Goal: Information Seeking & Learning: Find specific fact

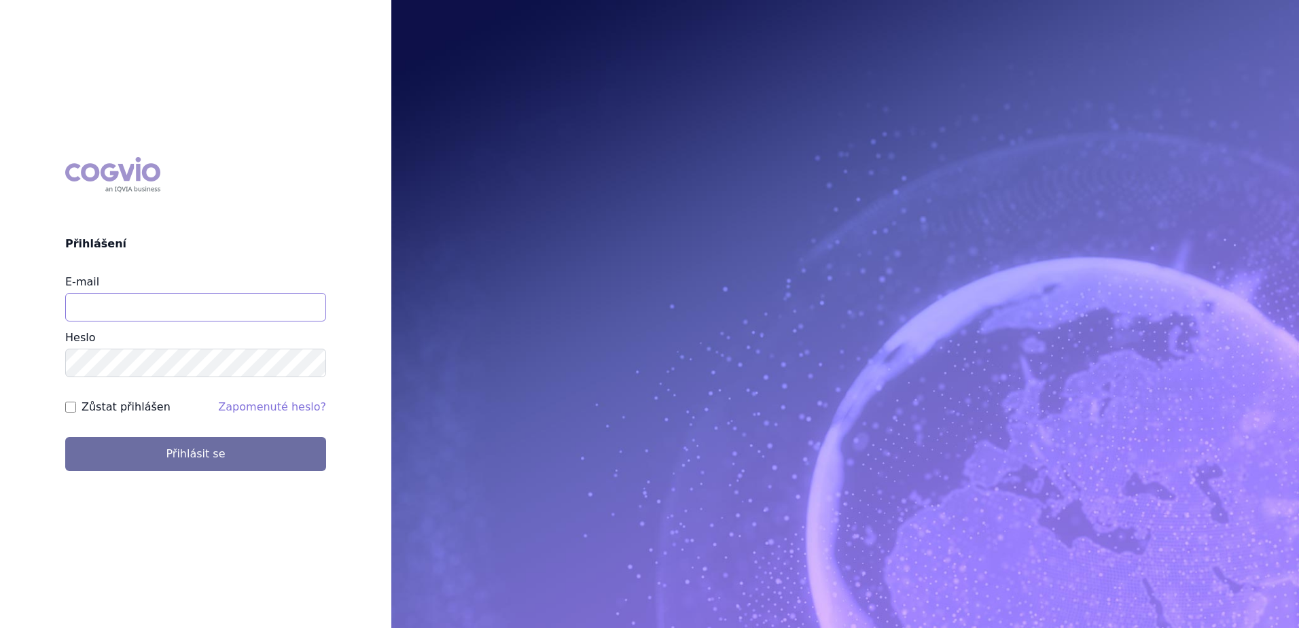
click at [113, 311] on input "E-mail" at bounding box center [195, 307] width 261 height 29
type input "[EMAIL_ADDRESS][PERSON_NAME][PERSON_NAME][DOMAIN_NAME]"
click at [65, 437] on button "Přihlásit se" at bounding box center [195, 454] width 261 height 34
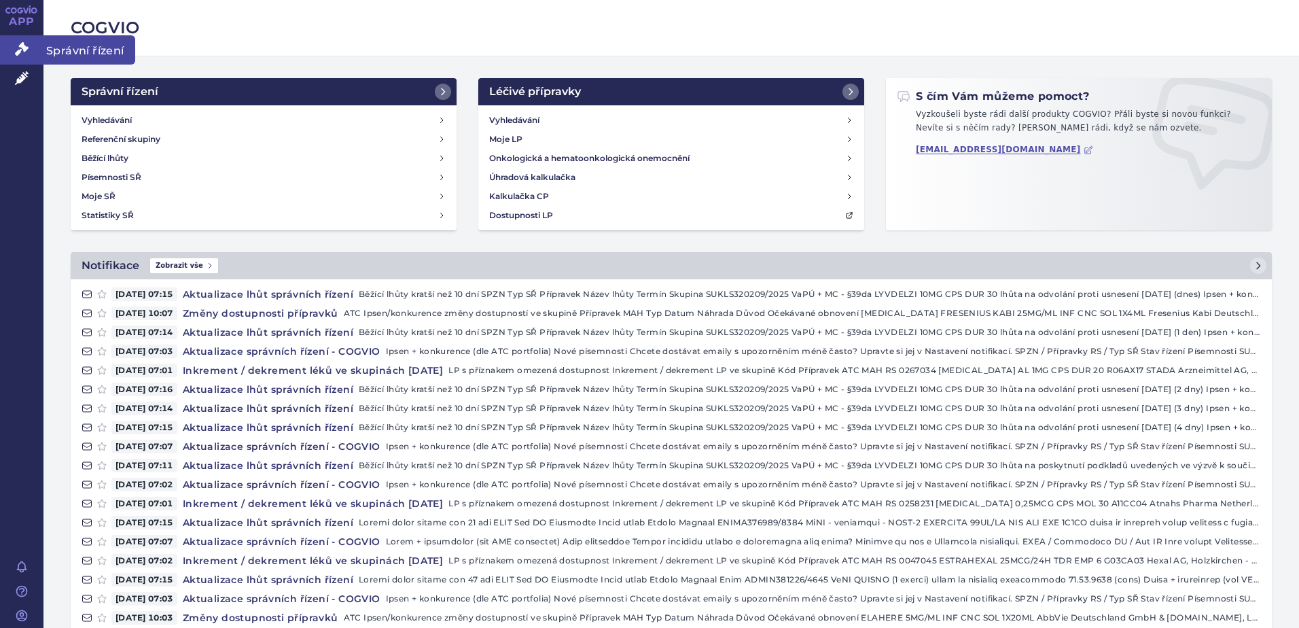
click at [85, 63] on span "Správní řízení" at bounding box center [89, 49] width 92 height 29
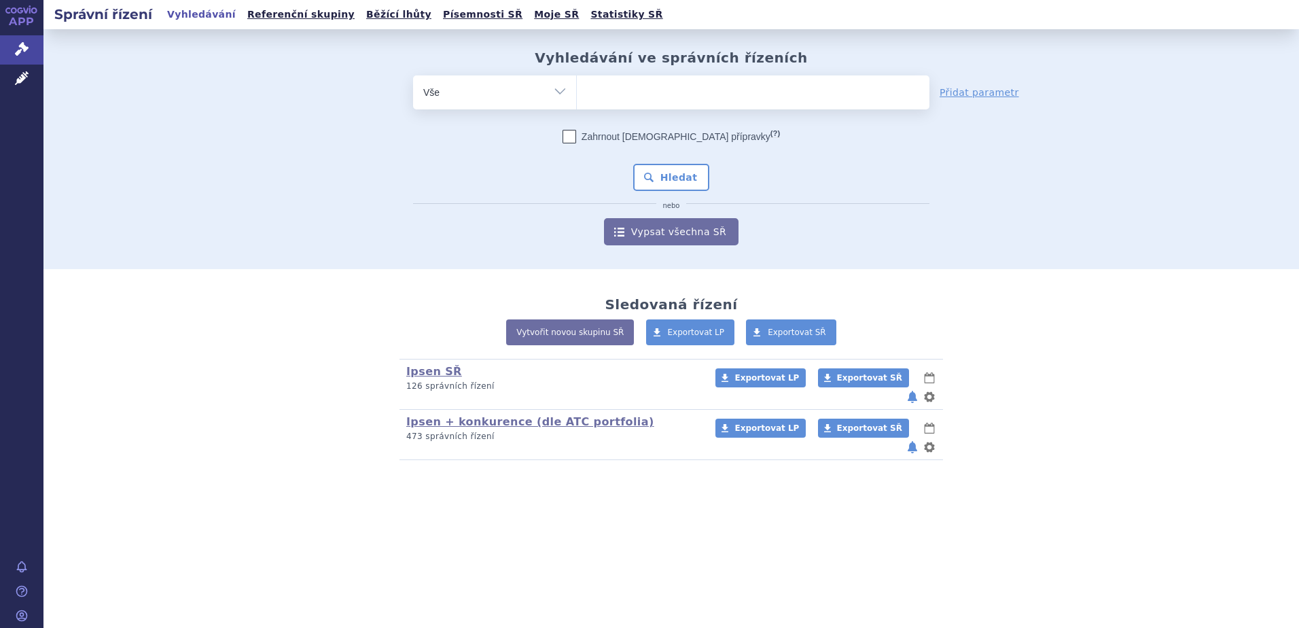
click at [692, 95] on ul at bounding box center [753, 89] width 352 height 29
click at [577, 95] on select at bounding box center [576, 92] width 1 height 34
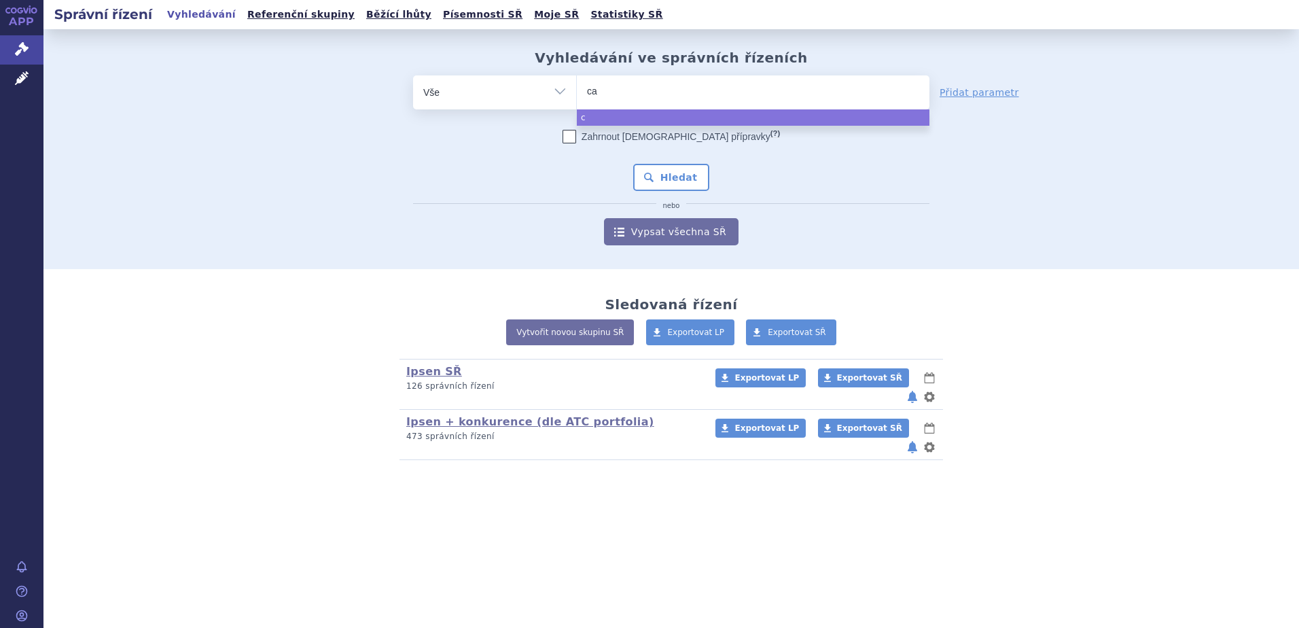
type input "cab"
type input "cabomet"
type input "cabomety"
type input "[MEDICAL_DATA]"
select select "[MEDICAL_DATA]"
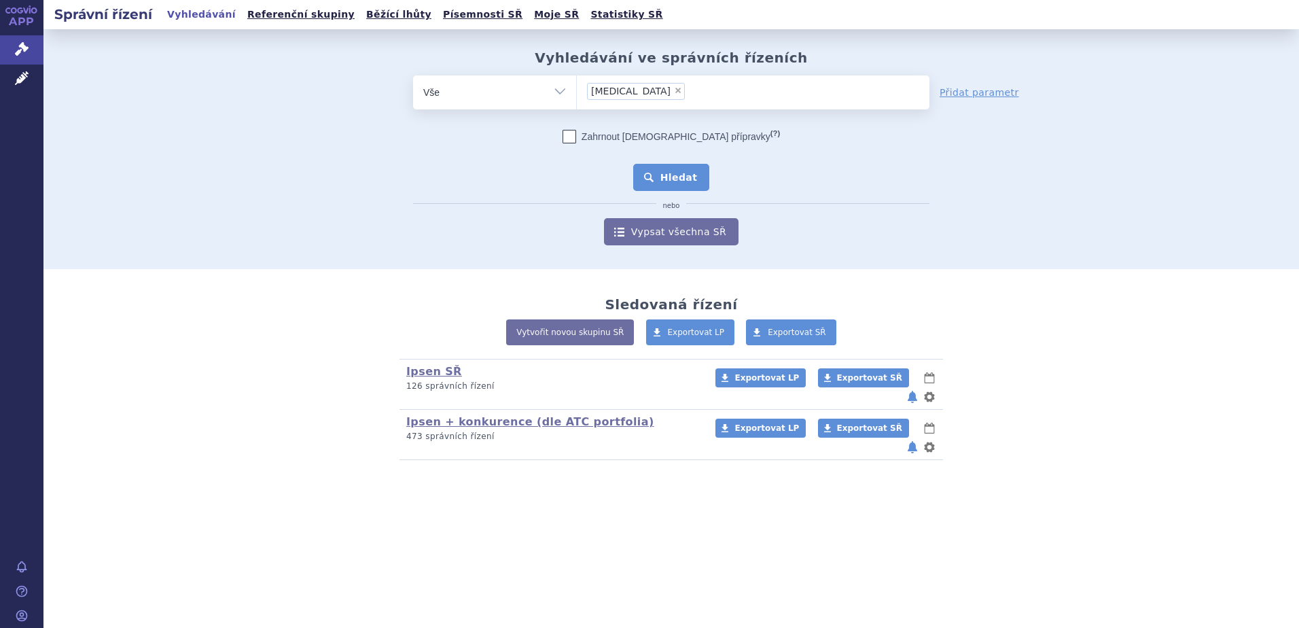
click at [682, 179] on button "Hledat" at bounding box center [671, 177] width 77 height 27
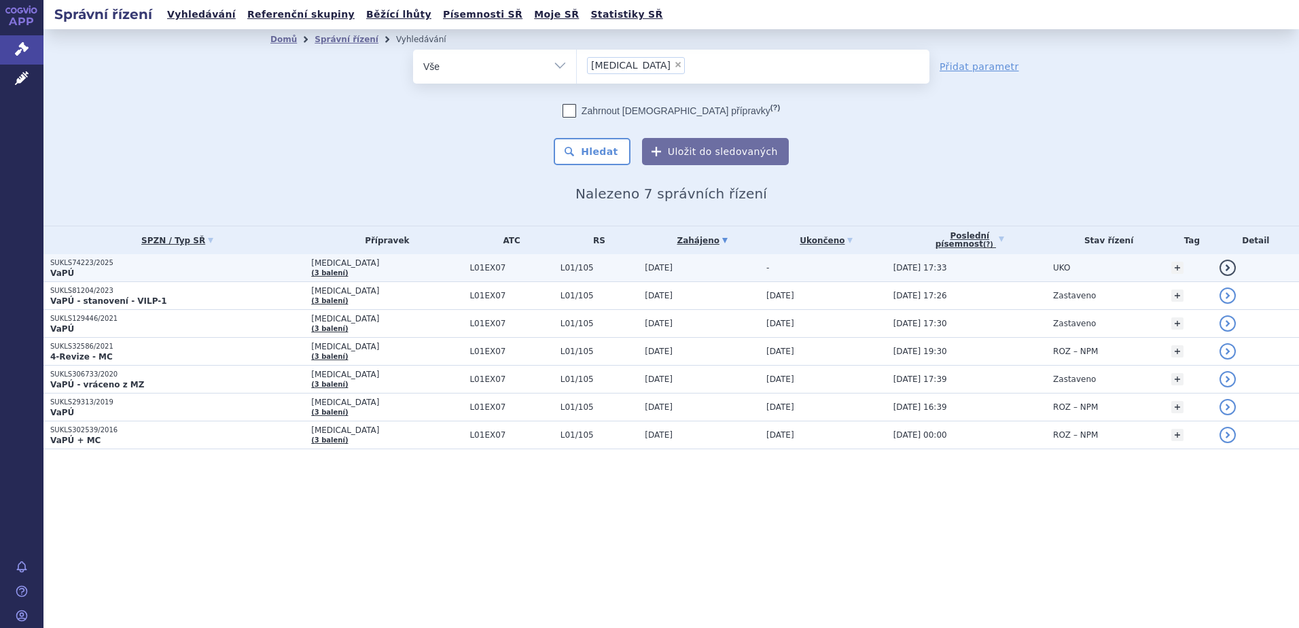
click at [388, 270] on td "CABOMETYX (3 balení)" at bounding box center [383, 268] width 158 height 28
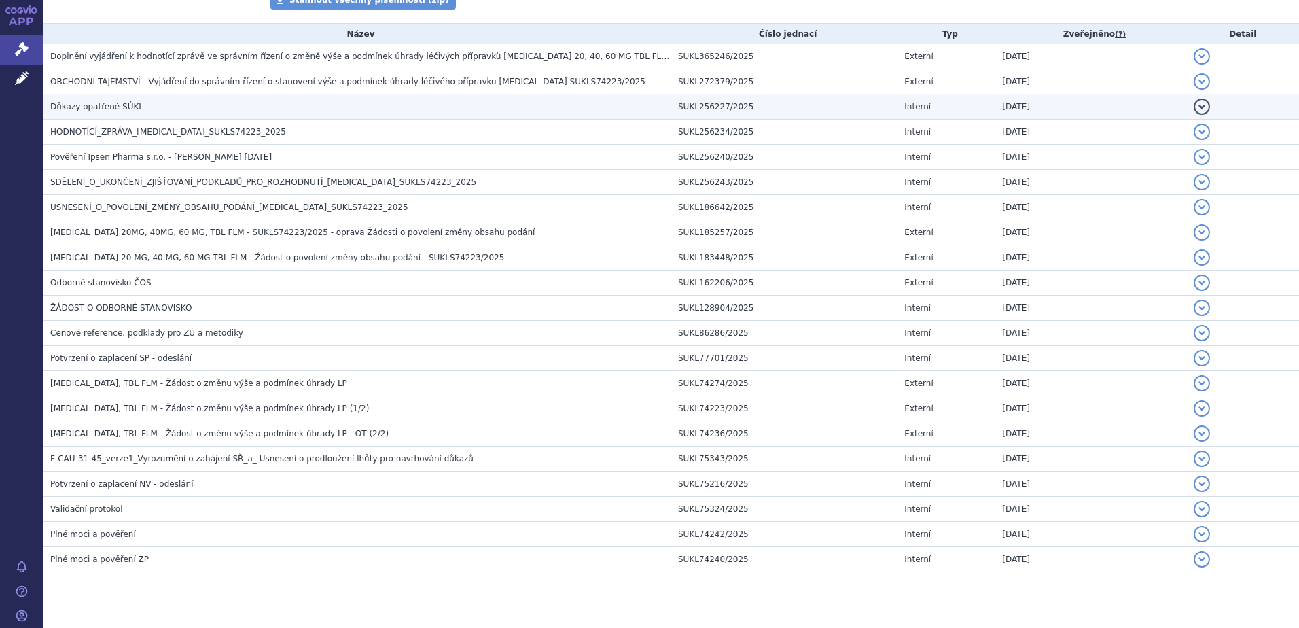
scroll to position [307, 0]
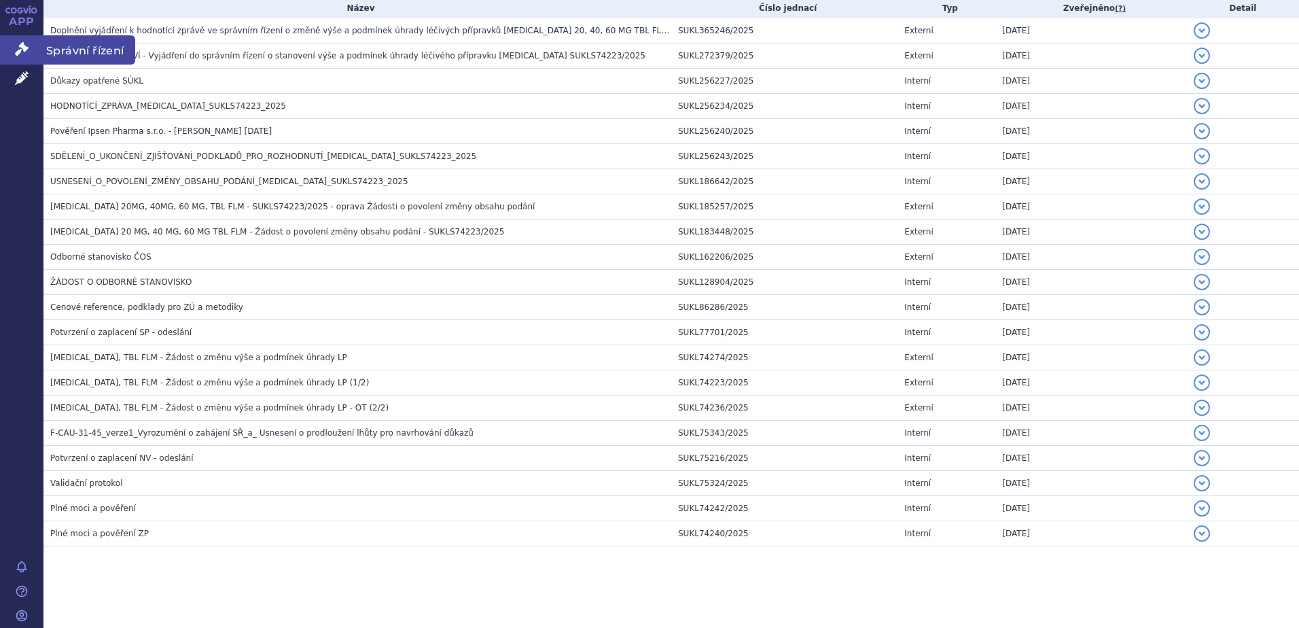
click at [77, 56] on span "Správní řízení" at bounding box center [89, 49] width 92 height 29
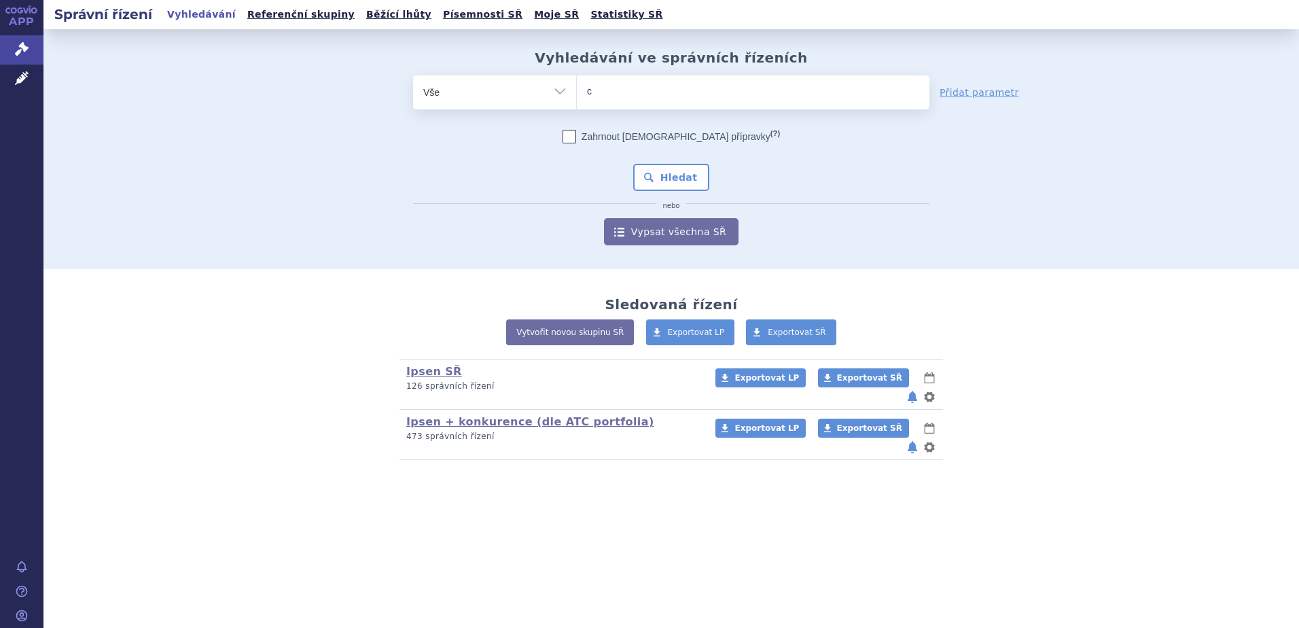
type input "ca"
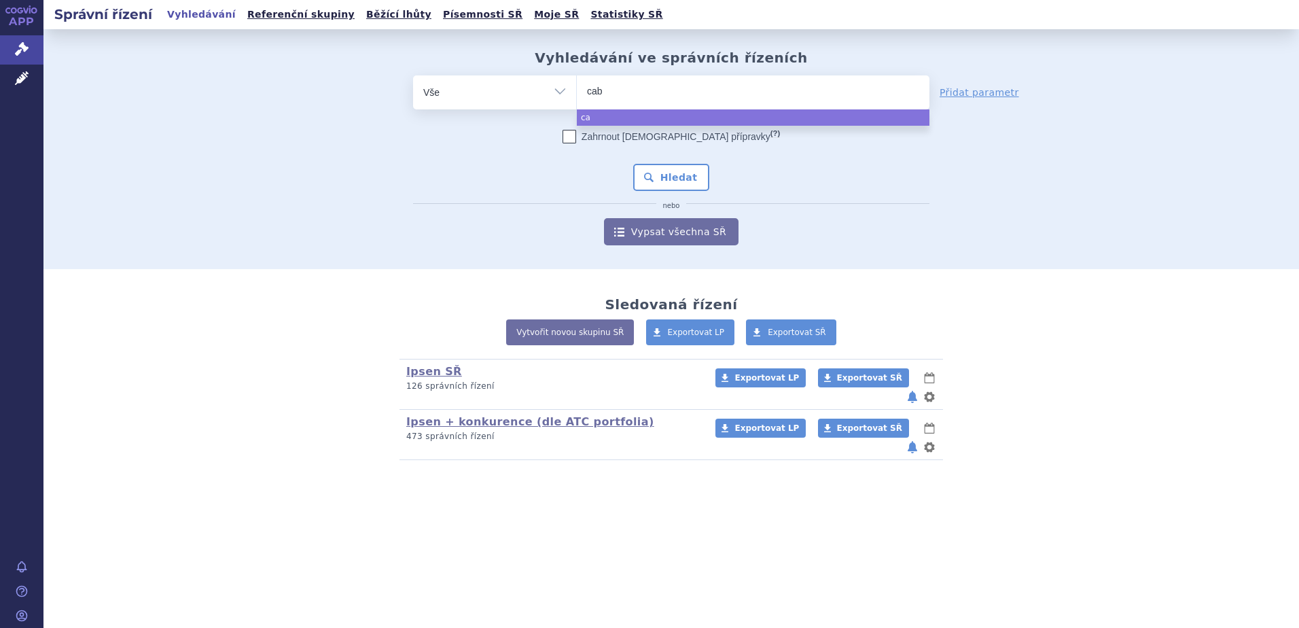
type input "cabo"
type input "caboemt"
type input "caboemtyx"
type input "caboemtyx)"
select select "caboemtyx)"
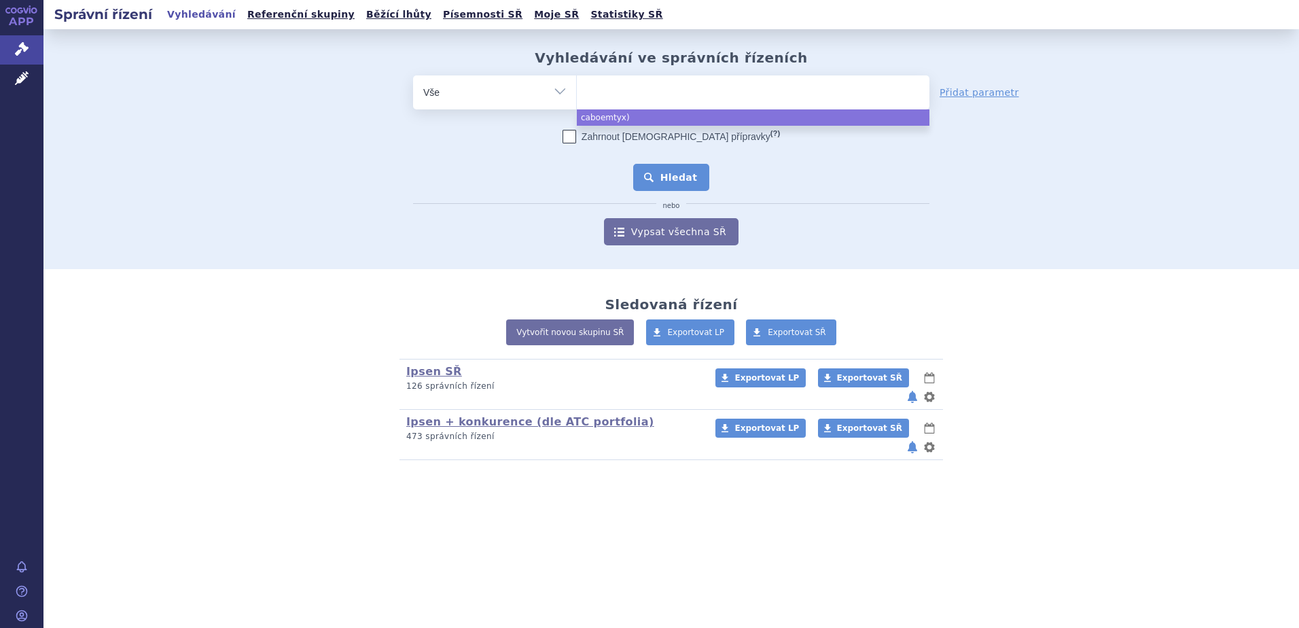
click at [683, 166] on button "Hledat" at bounding box center [671, 177] width 77 height 27
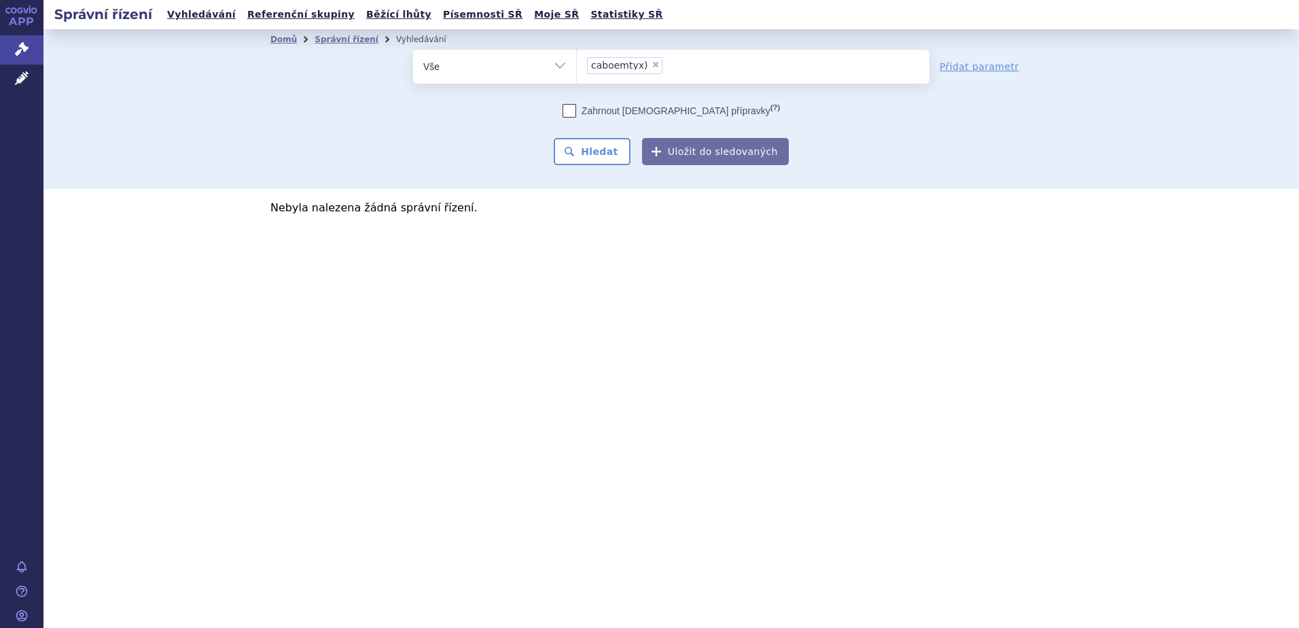
click at [653, 67] on li "× caboemtyx)" at bounding box center [624, 65] width 75 height 17
click at [577, 67] on select "caboemtyx)" at bounding box center [576, 66] width 1 height 34
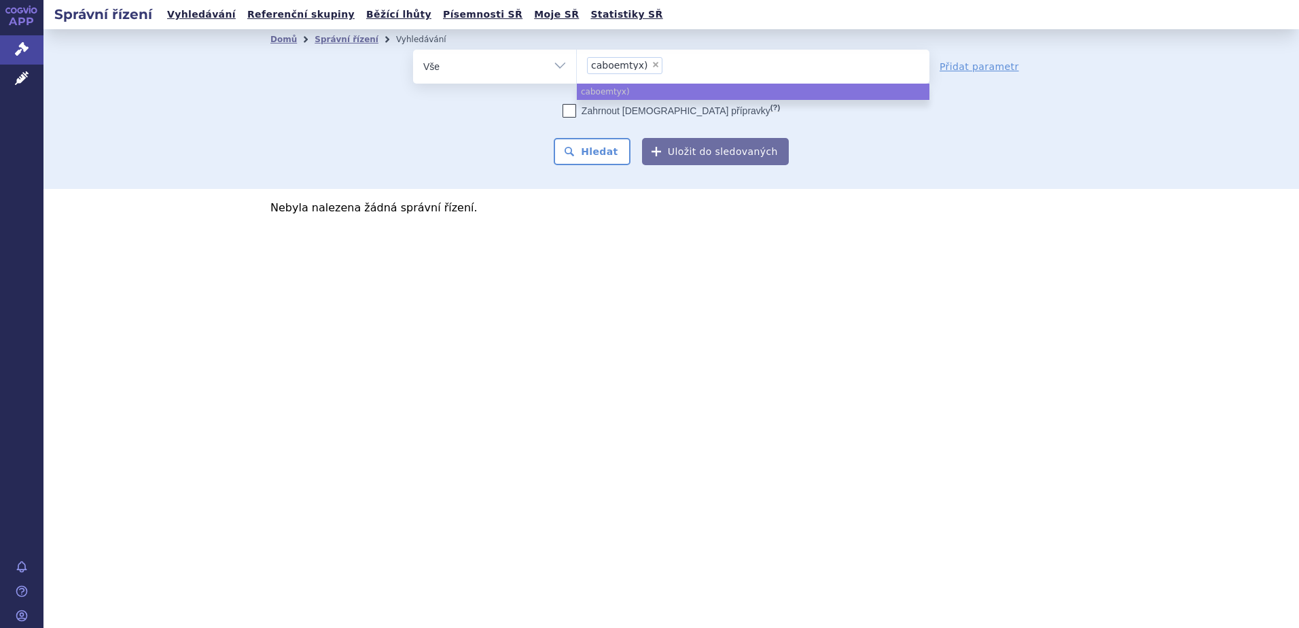
click at [651, 63] on span "×" at bounding box center [655, 64] width 8 height 8
click at [577, 63] on select "caboemtyx)" at bounding box center [576, 66] width 1 height 34
select select
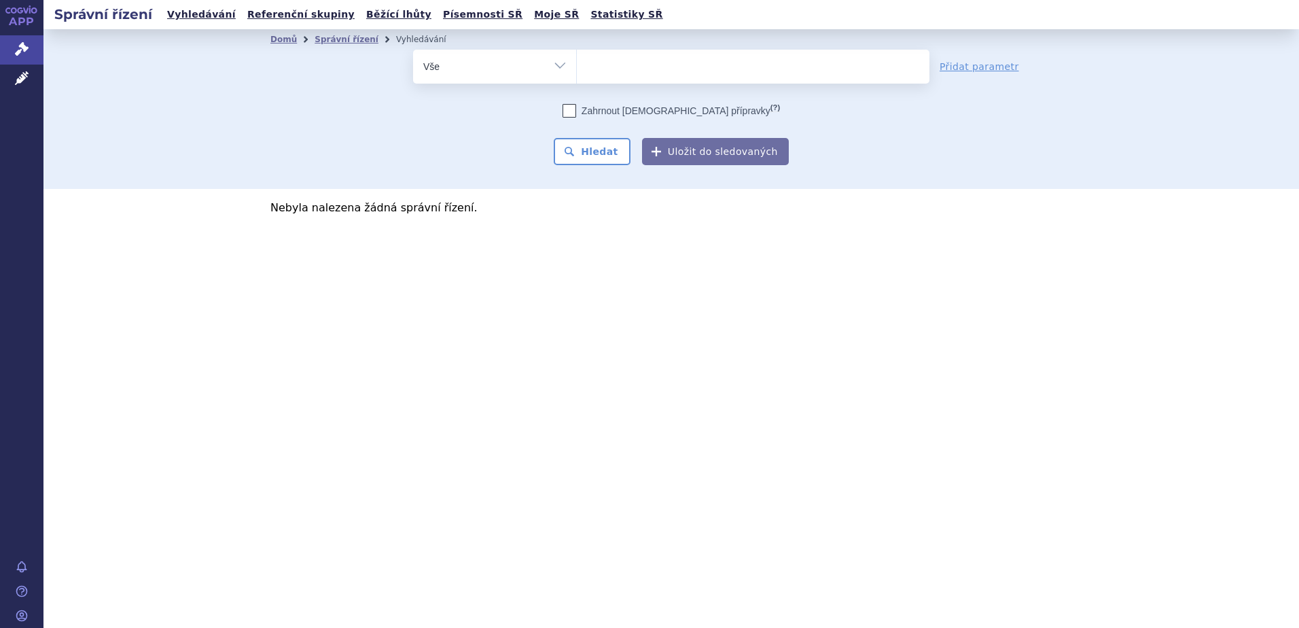
click at [646, 65] on ul at bounding box center [753, 64] width 352 height 29
click at [577, 65] on select "caboemtyx)" at bounding box center [576, 66] width 1 height 34
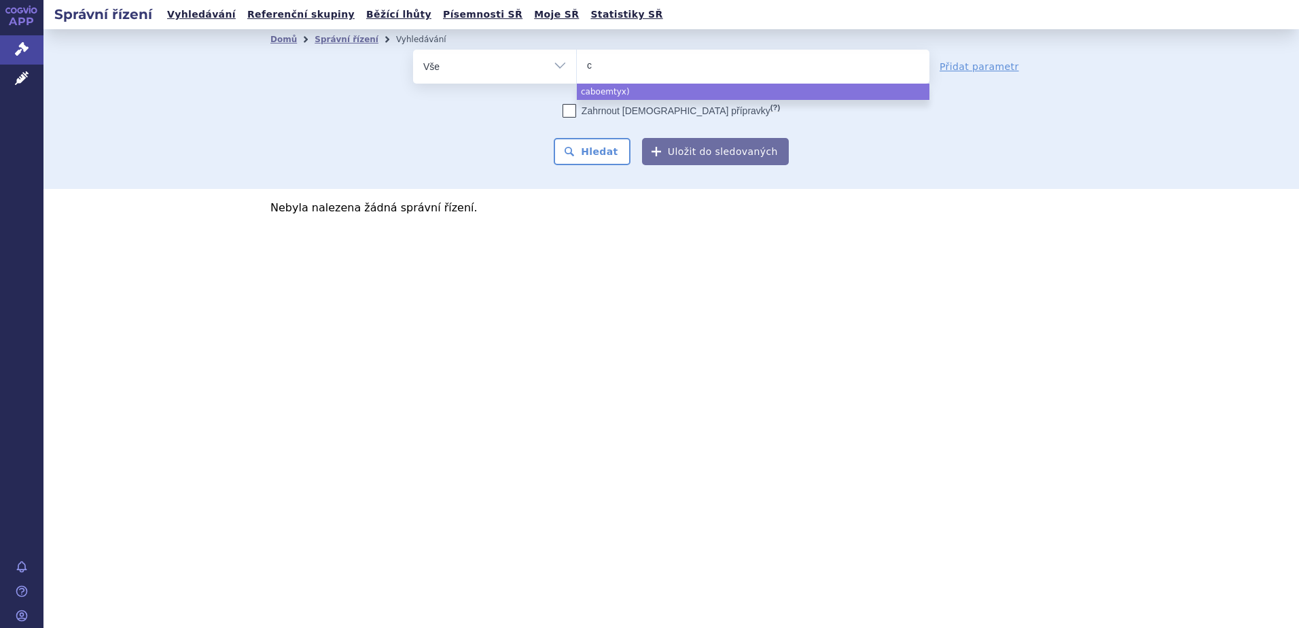
type input "ca"
type input "cab"
type input "cabom"
type input "cabomt"
type input "cabom"
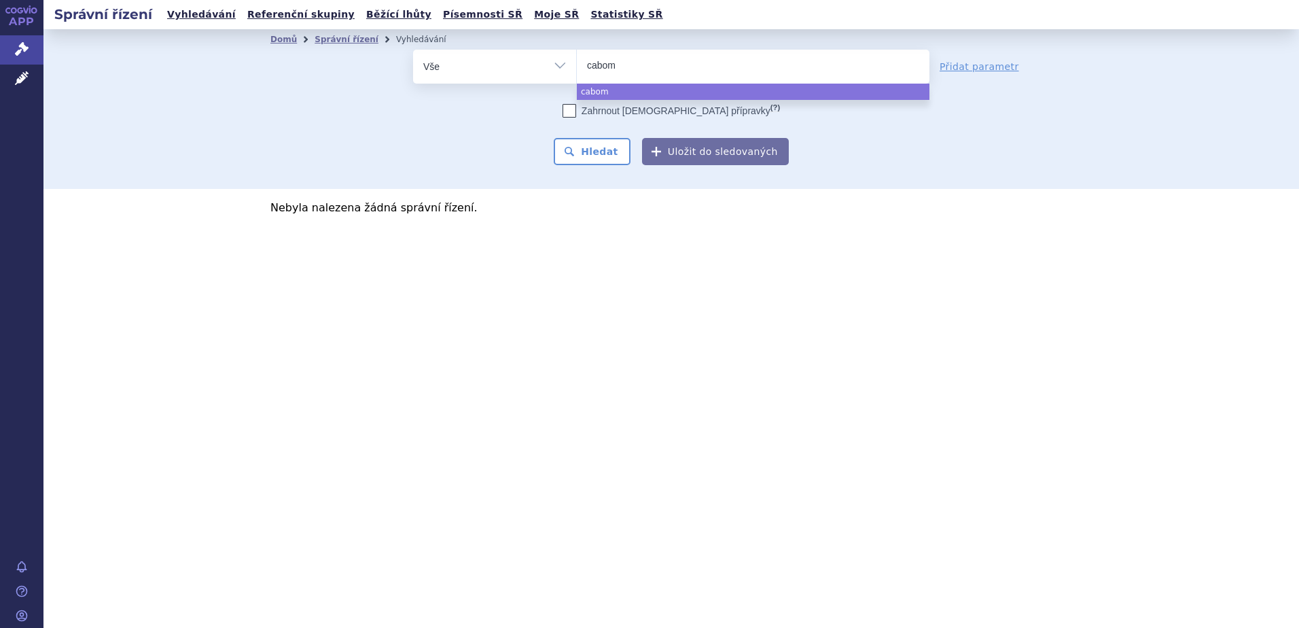
type input "cabo"
type input "cabome"
type input "cabomety"
type input "cabometyx"
select select "cabometyx"
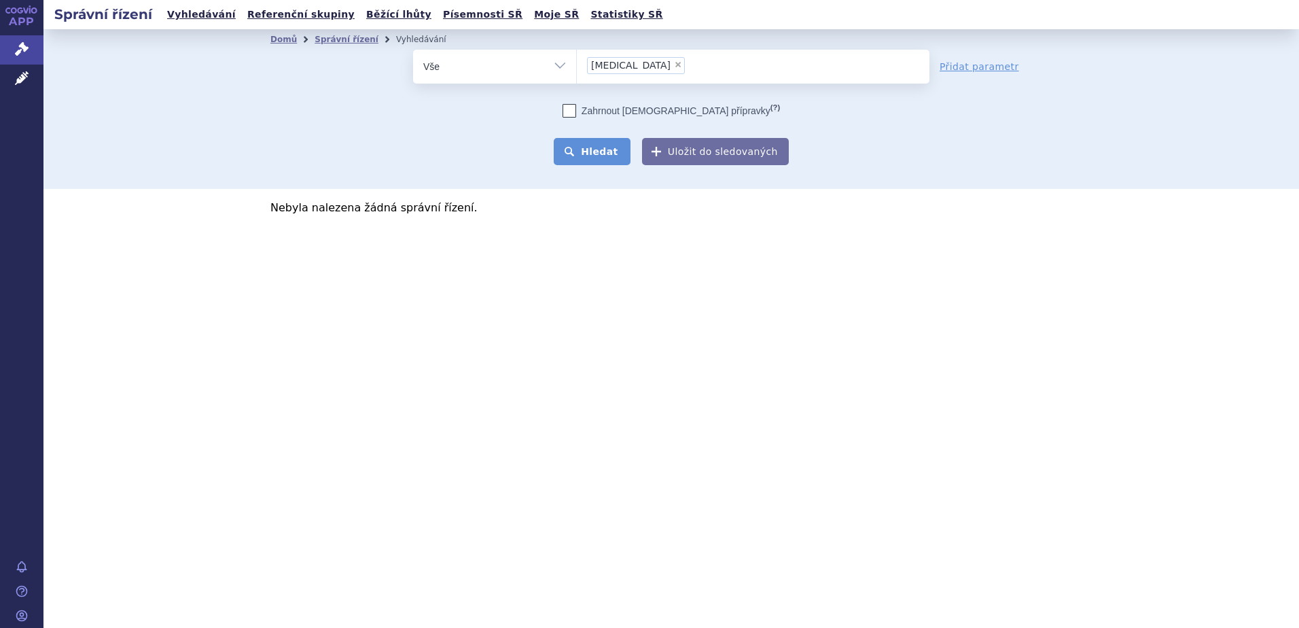
click at [589, 158] on button "Hledat" at bounding box center [592, 151] width 77 height 27
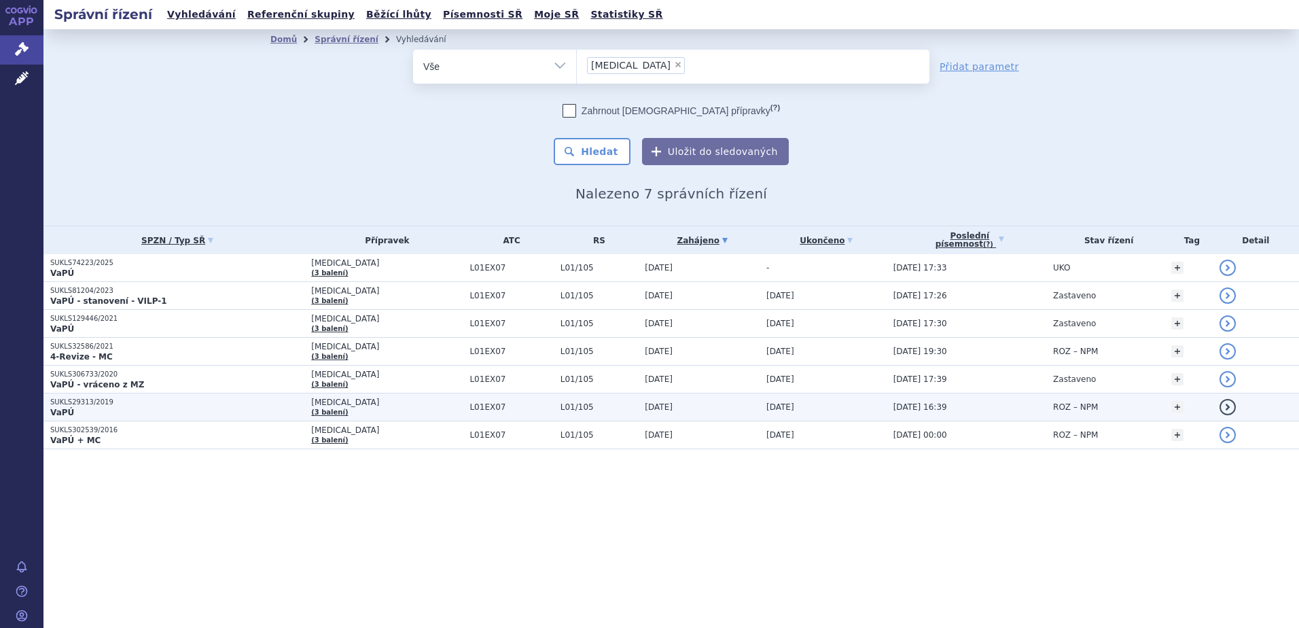
click at [469, 408] on span "L01EX07" at bounding box center [511, 407] width 84 height 10
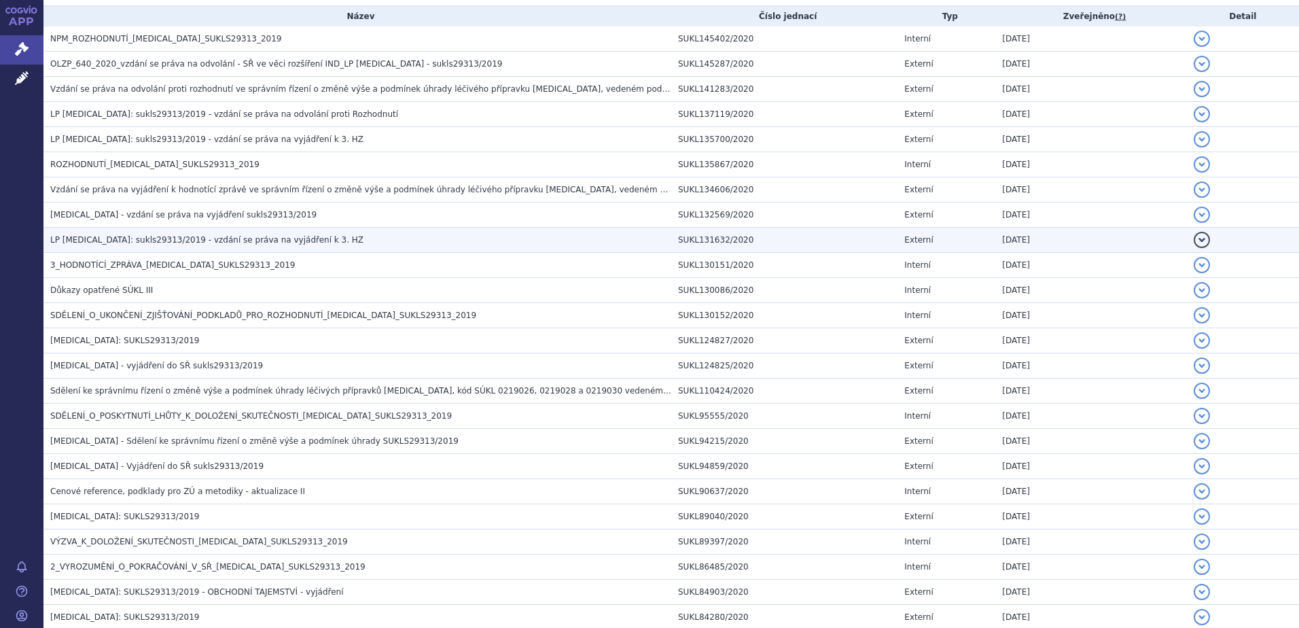
scroll to position [340, 0]
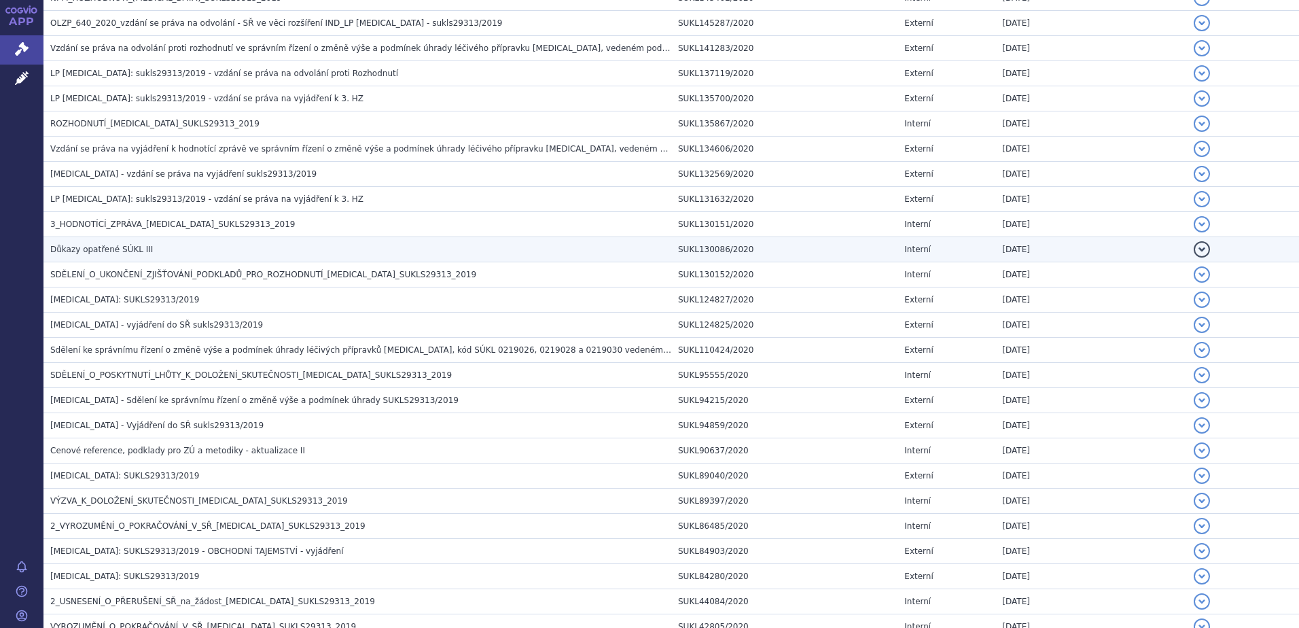
click at [421, 248] on h3 "Důkazy opatřené SÚKL III" at bounding box center [360, 249] width 621 height 14
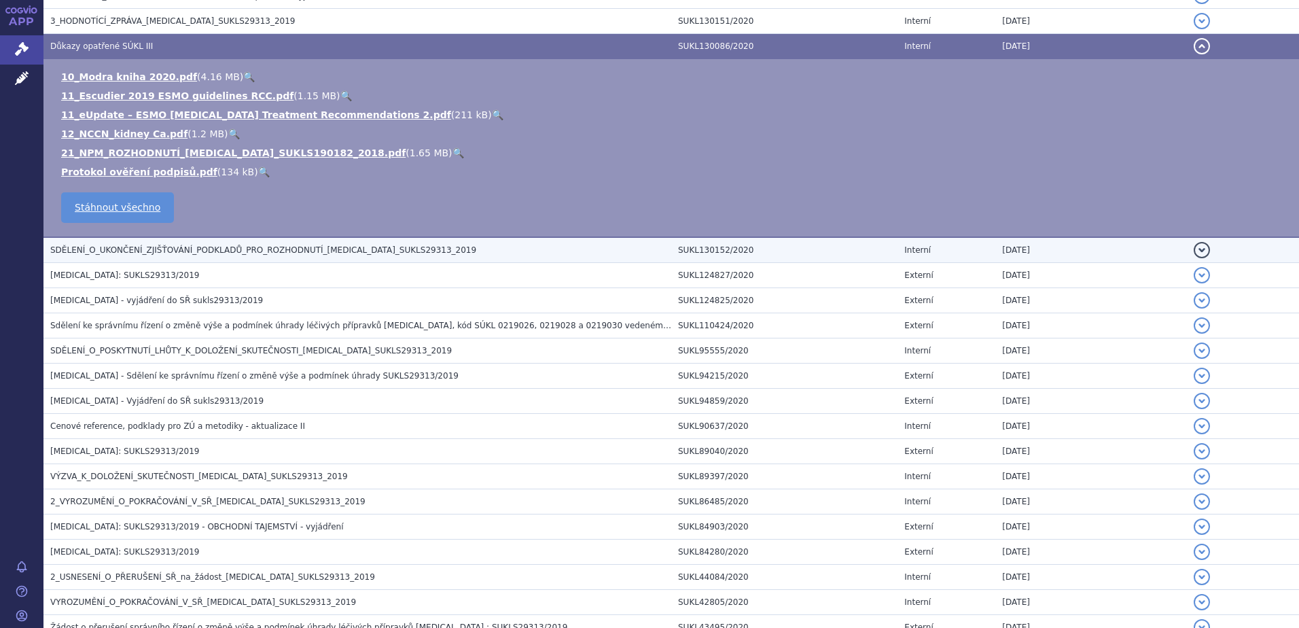
scroll to position [543, 0]
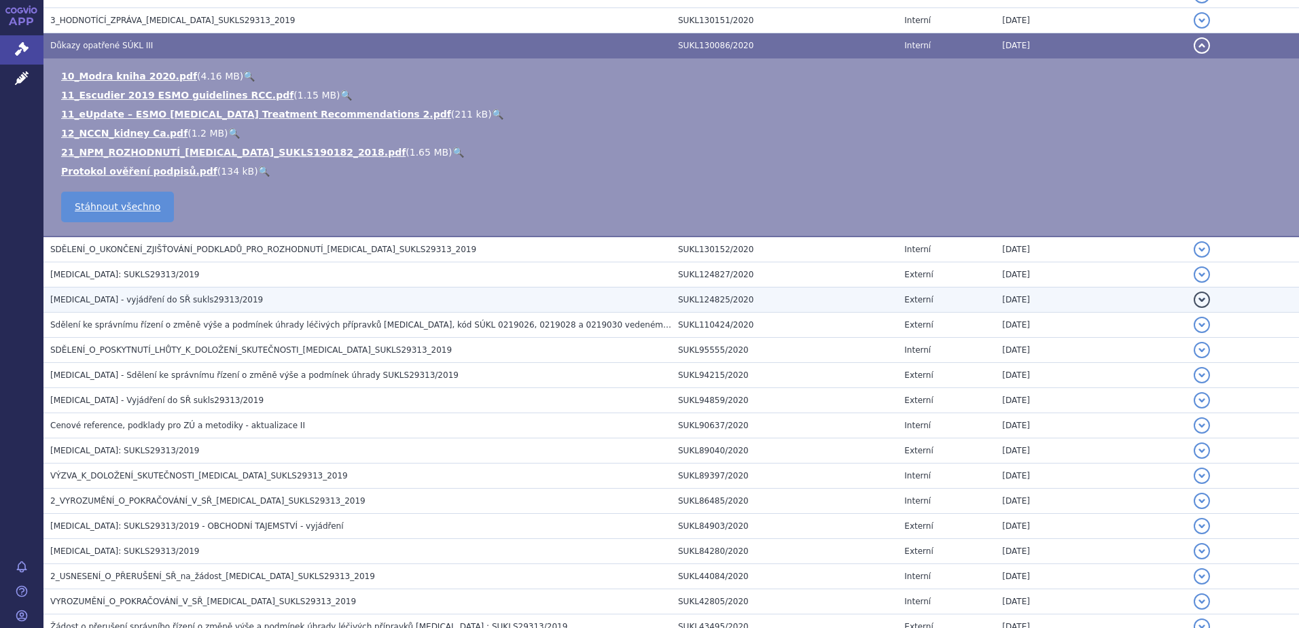
click at [420, 297] on h3 "CABOMETYX - vyjádření do SŘ sukls29313/2019" at bounding box center [360, 300] width 621 height 14
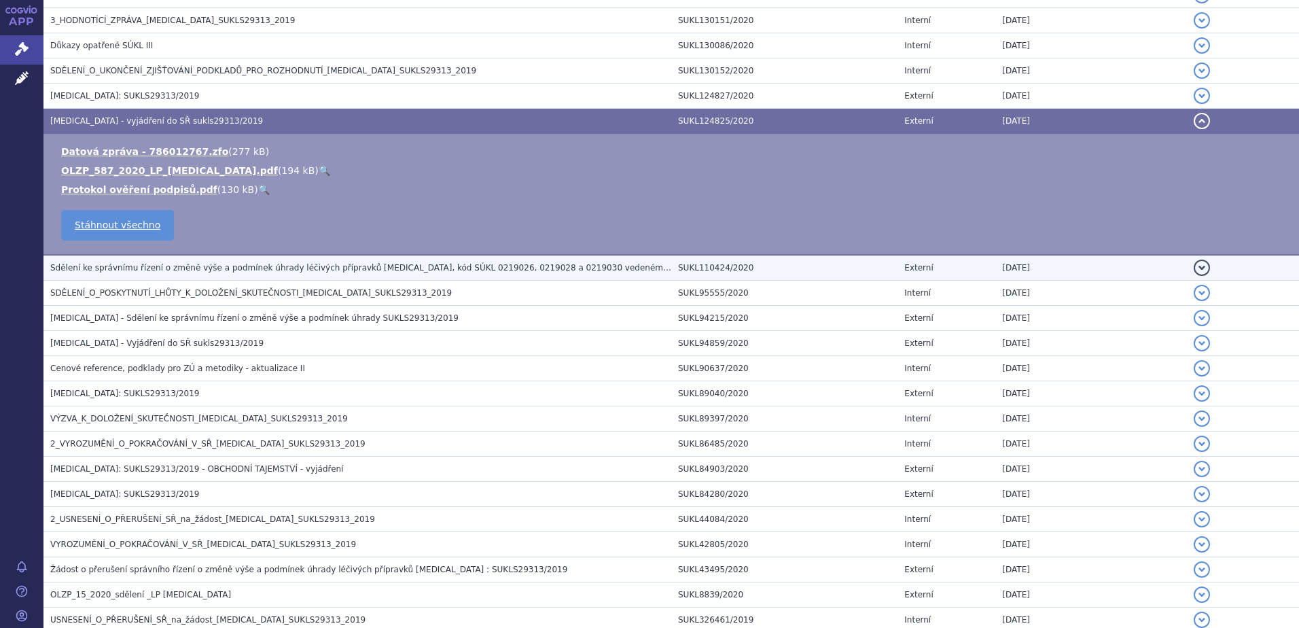
click at [392, 272] on span "Sdělení ke správnímu řízení o změně výše a podmínek úhrady léčivých přípravků C…" at bounding box center [421, 268] width 743 height 10
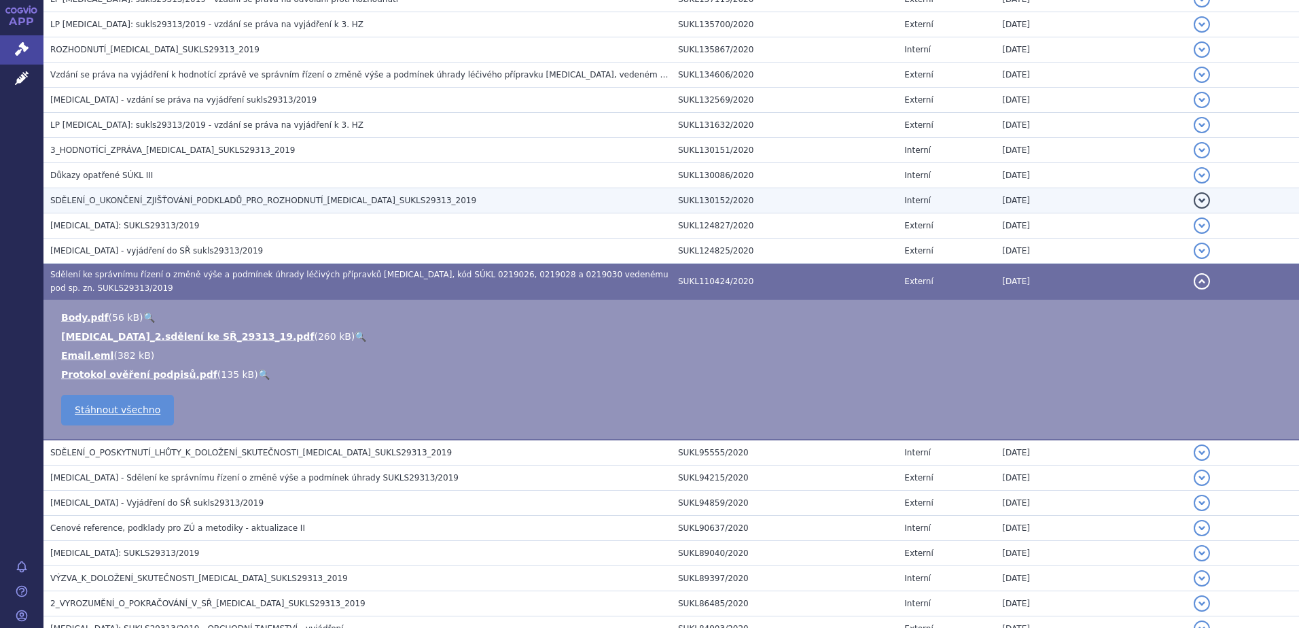
scroll to position [408, 0]
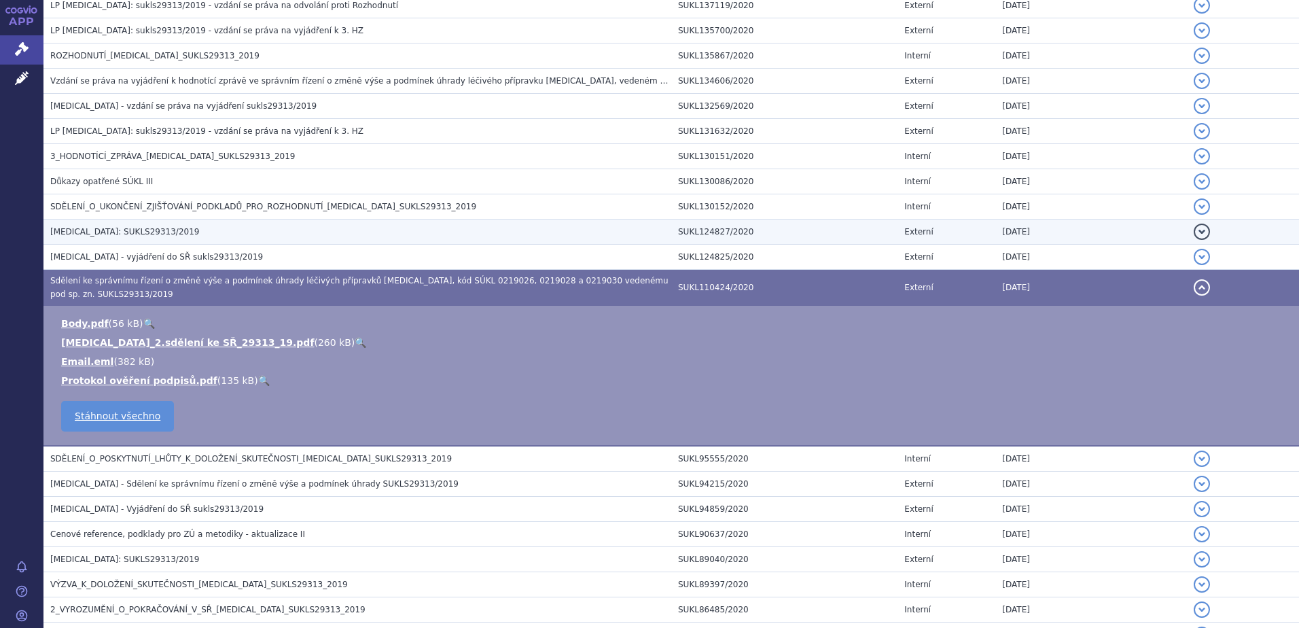
click at [230, 231] on h3 "CABOMETYX: SUKLS29313/2019" at bounding box center [360, 232] width 621 height 14
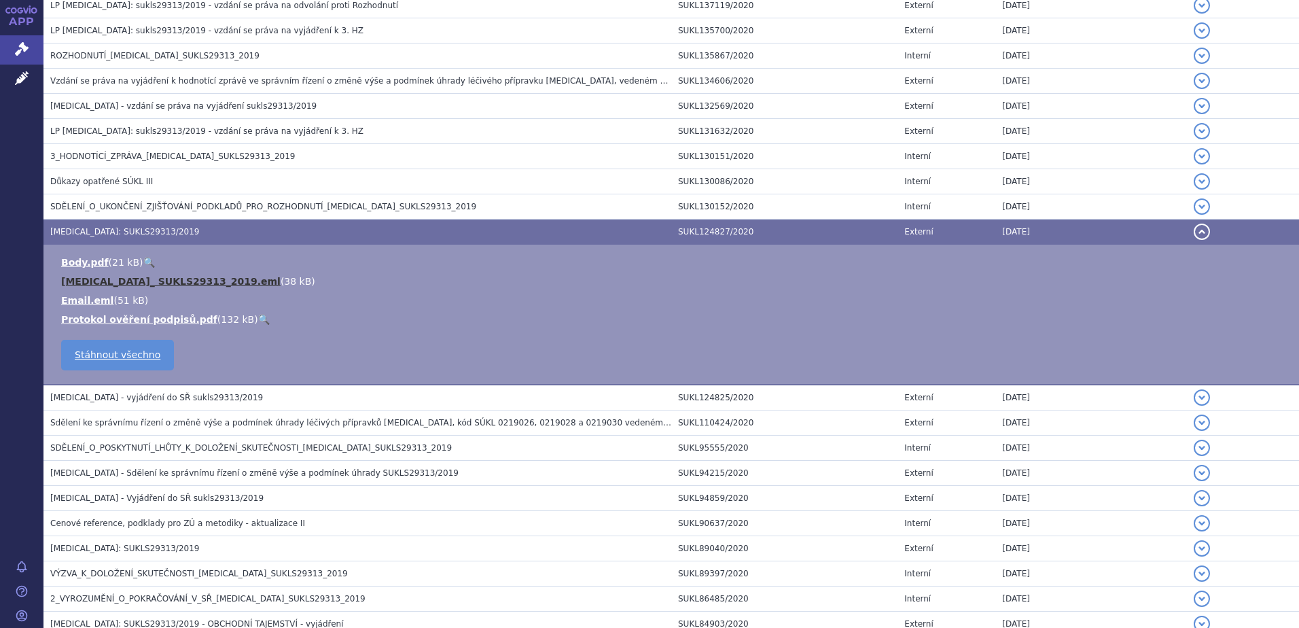
click at [193, 283] on link "CABOMETYX_ SUKLS29313_2019.eml" at bounding box center [170, 281] width 219 height 11
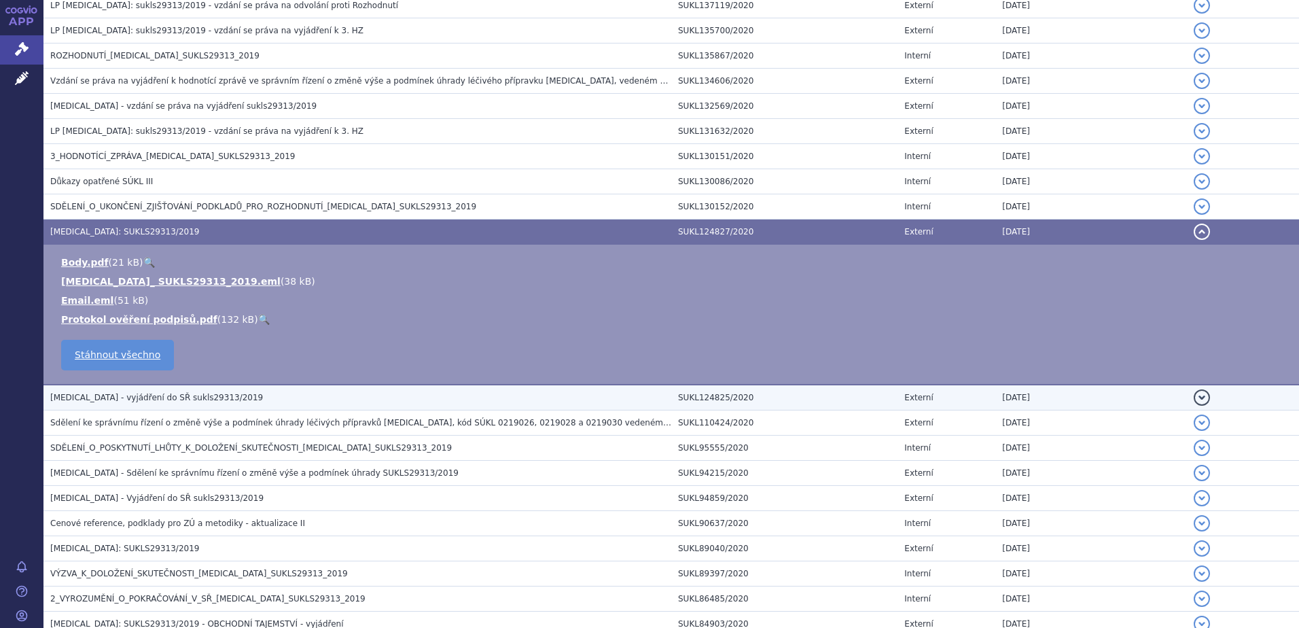
click at [226, 393] on h3 "CABOMETYX - vyjádření do SŘ sukls29313/2019" at bounding box center [360, 398] width 621 height 14
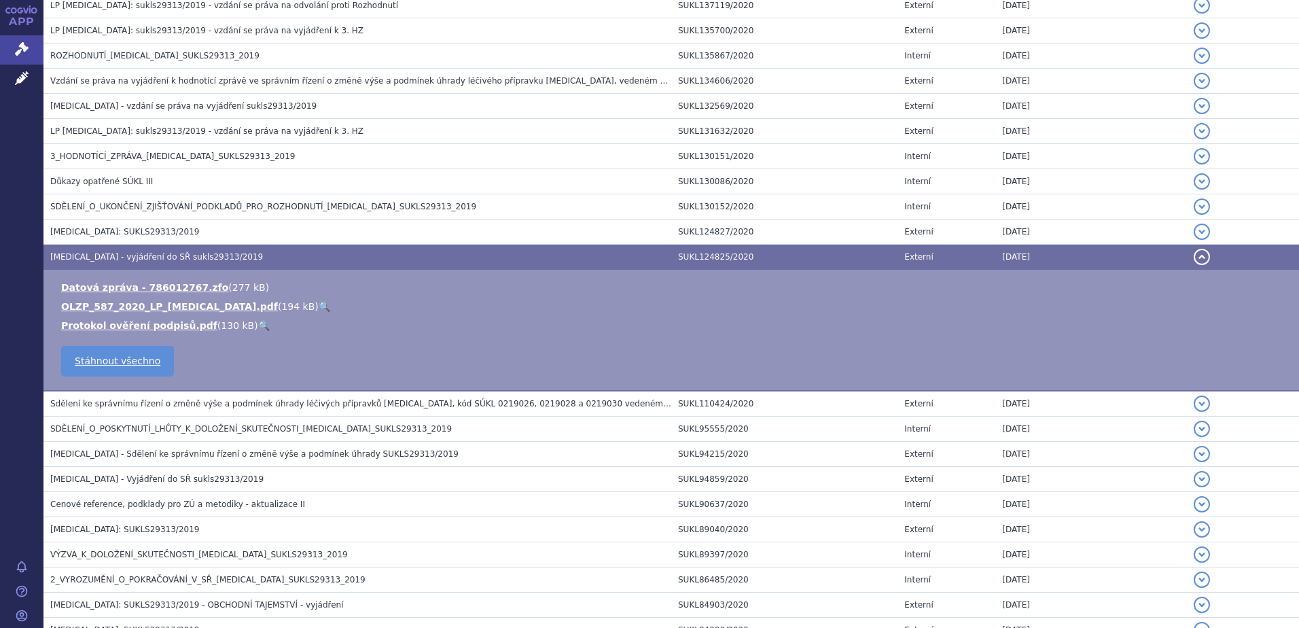
click at [319, 304] on link "🔍" at bounding box center [325, 306] width 12 height 11
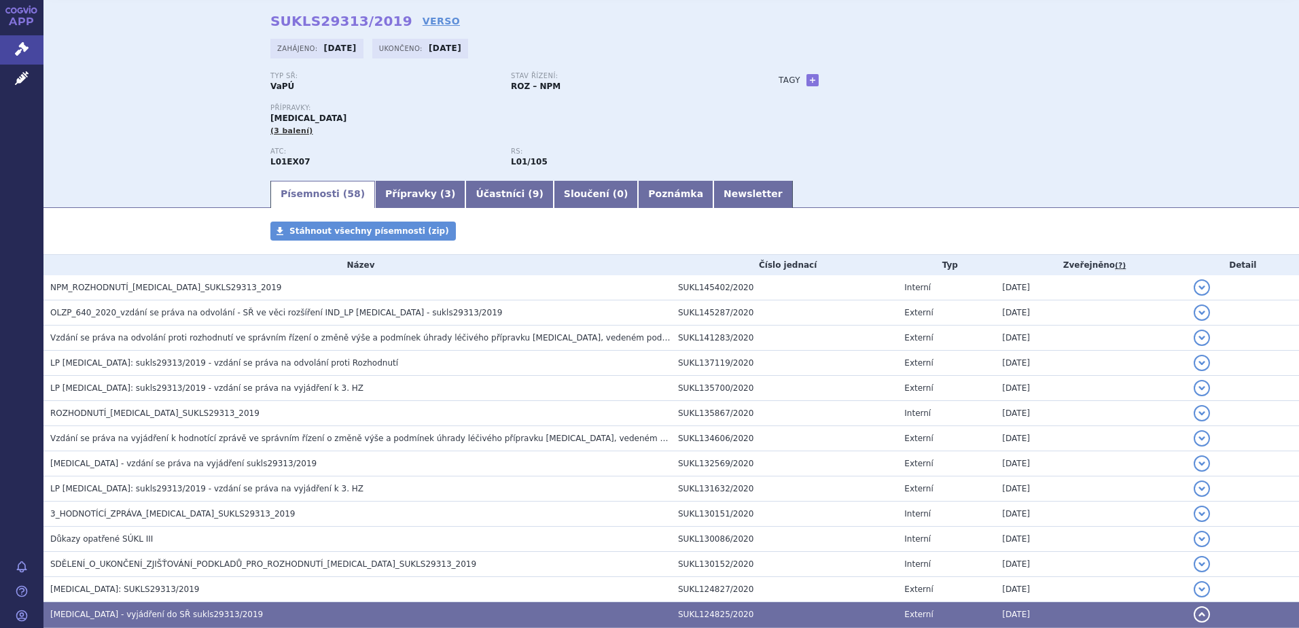
scroll to position [0, 0]
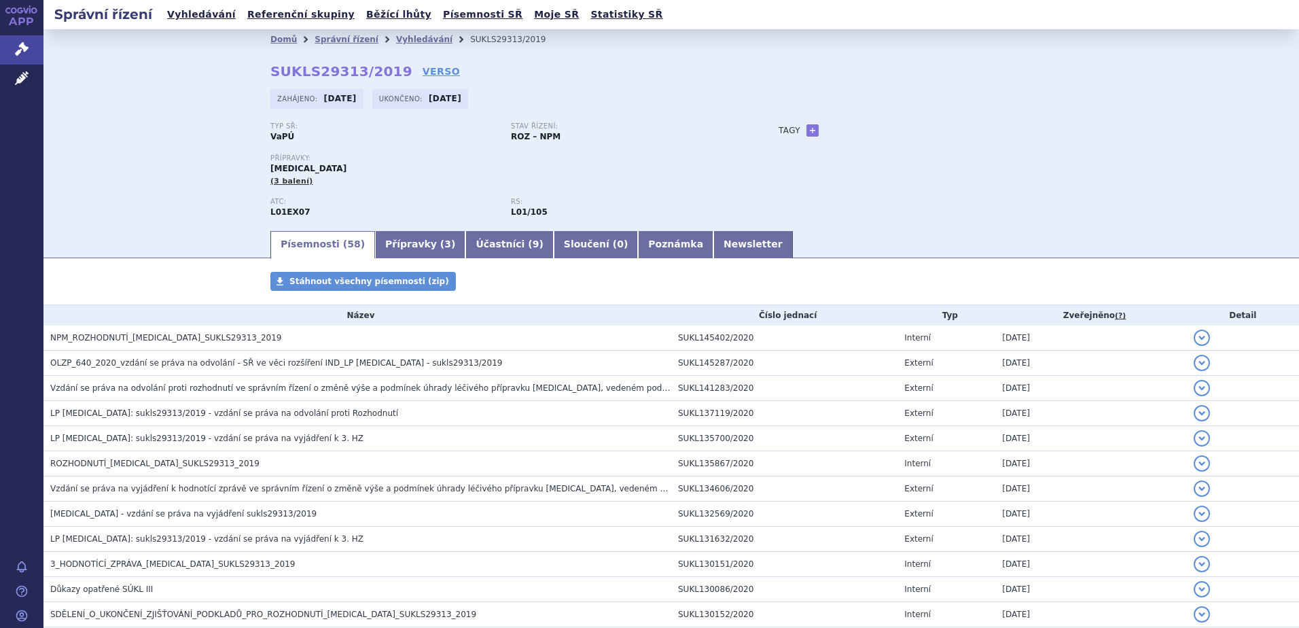
click at [206, 126] on div "Domů Správní řízení Vyhledávání SUKLS29313/2019 SUKLS29313/2019 VERSO Zahájeno:…" at bounding box center [670, 129] width 1255 height 200
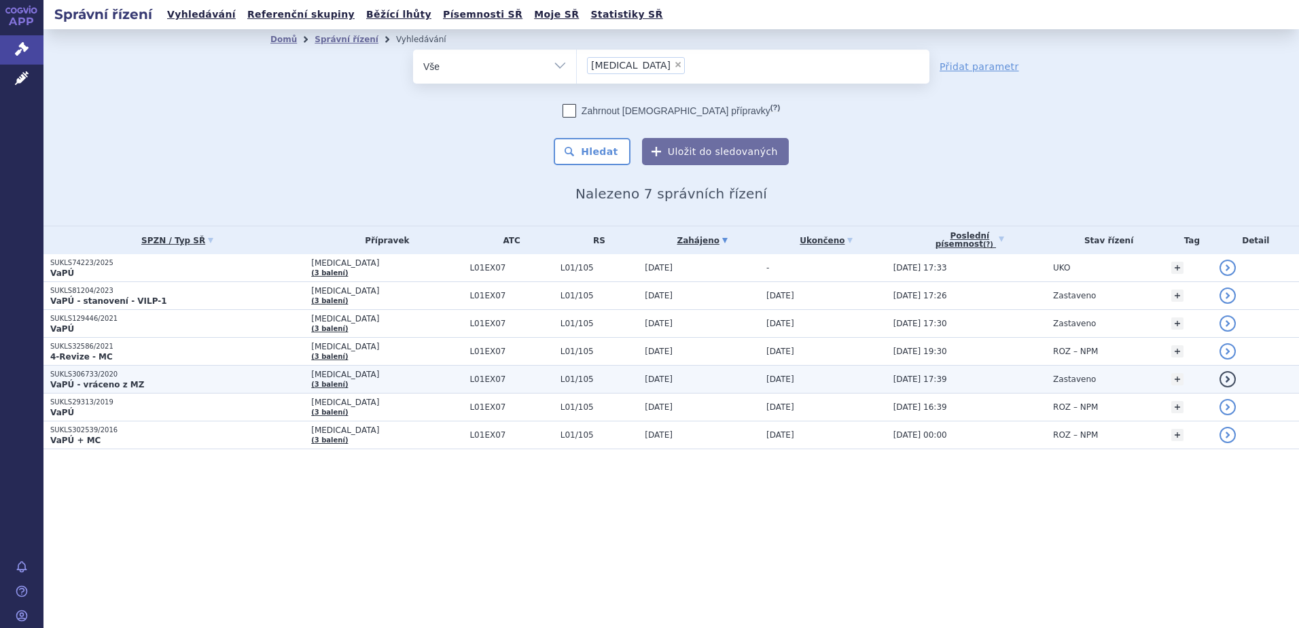
click at [378, 375] on span "[MEDICAL_DATA]" at bounding box center [386, 374] width 151 height 10
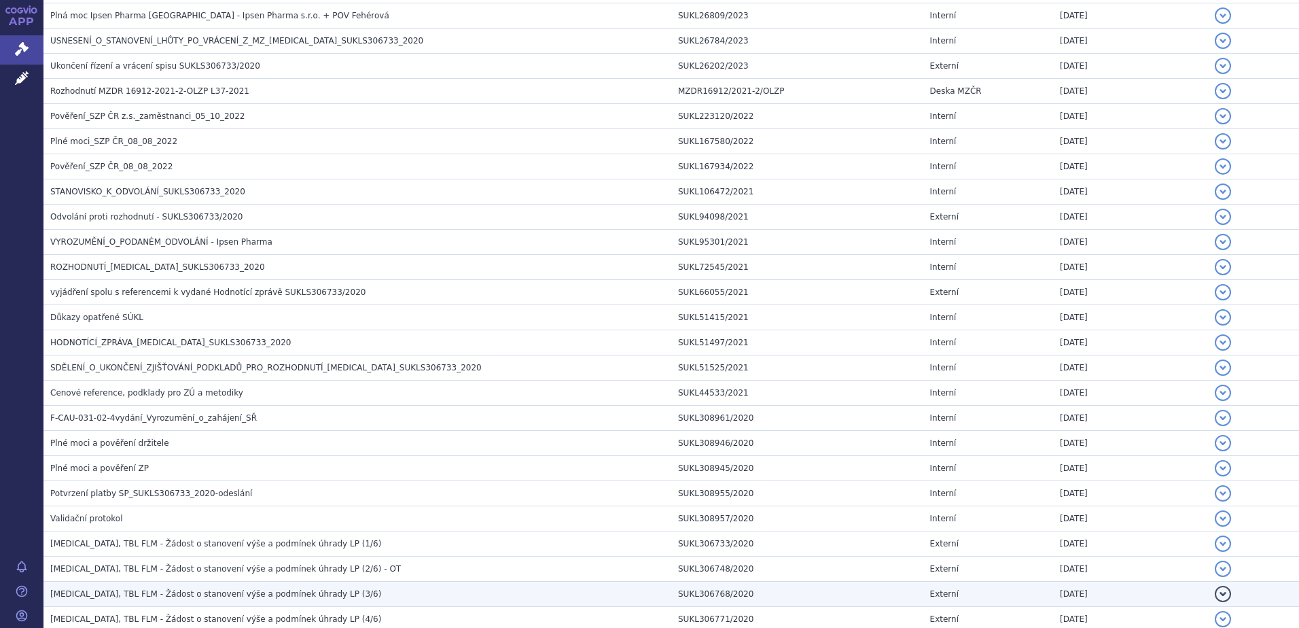
scroll to position [985, 0]
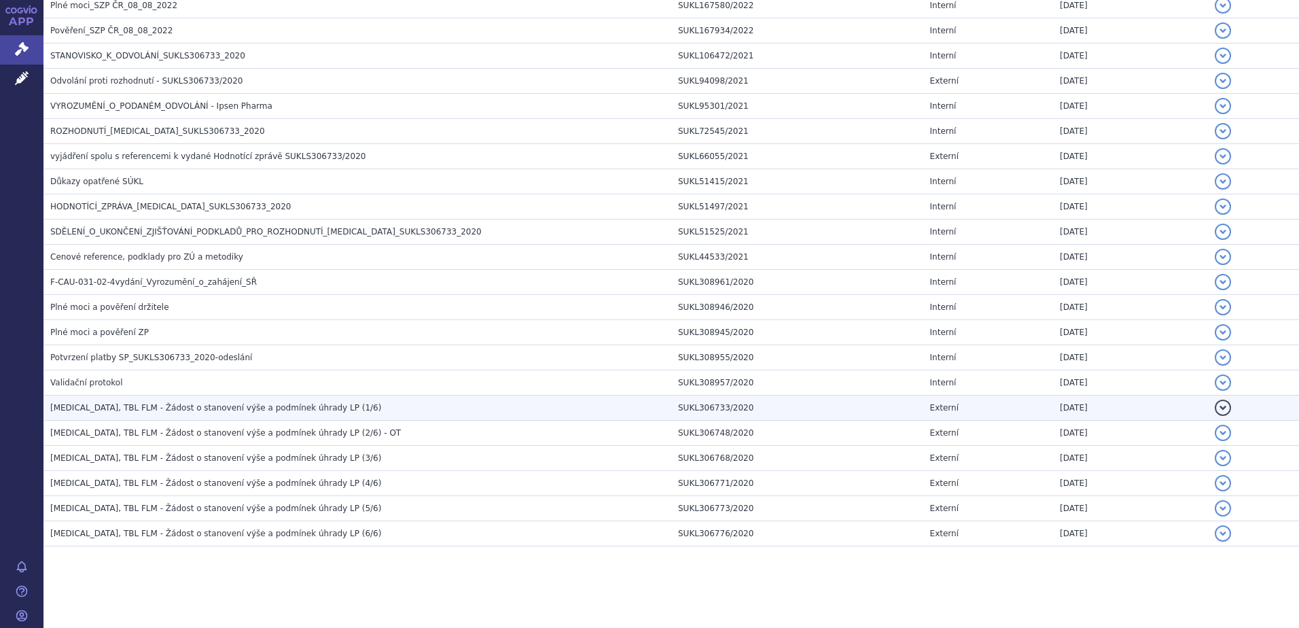
click at [346, 410] on h3 "CABOMETYX, TBL FLM - Žádost o stanovení výše a podmínek úhrady LP (1/6)" at bounding box center [360, 408] width 621 height 14
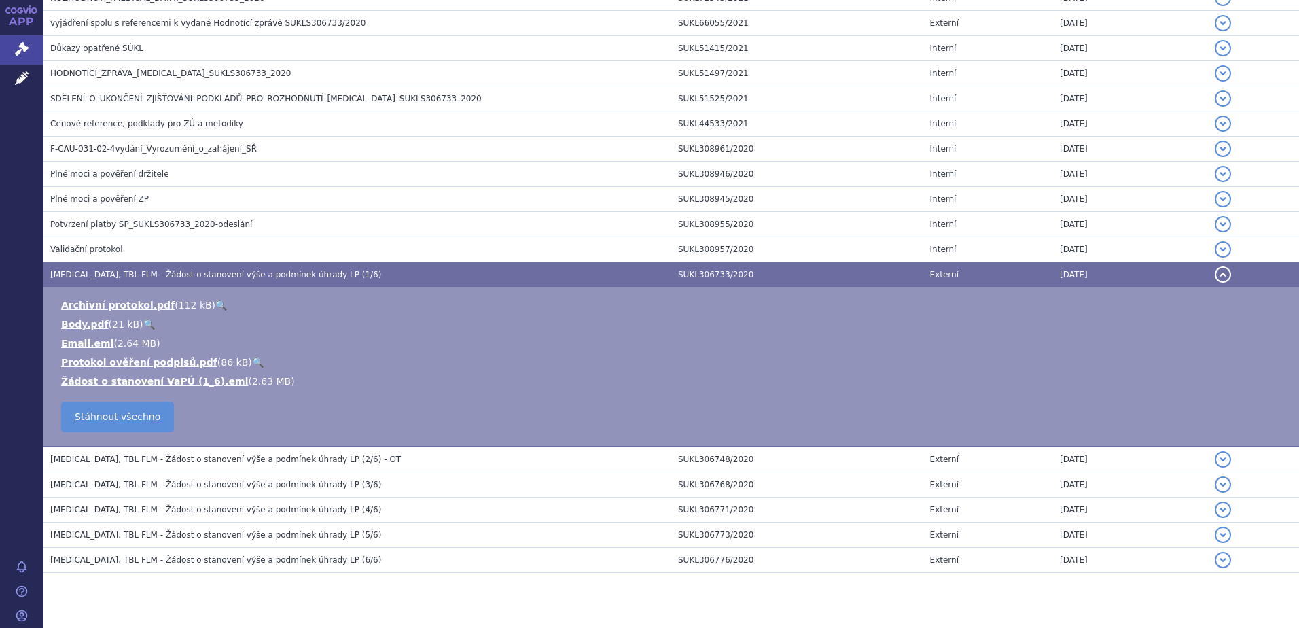
scroll to position [1121, 0]
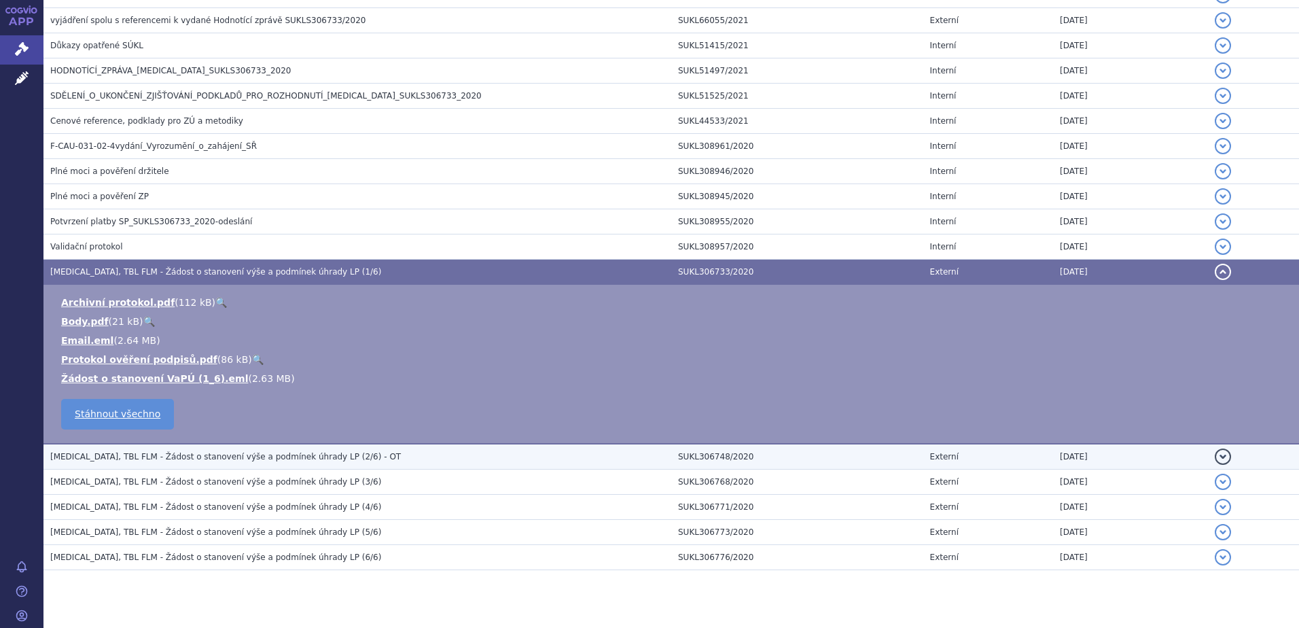
click at [349, 456] on h3 "CABOMETYX, TBL FLM - Žádost o stanovení výše a podmínek úhrady LP (2/6) - OT" at bounding box center [360, 457] width 621 height 14
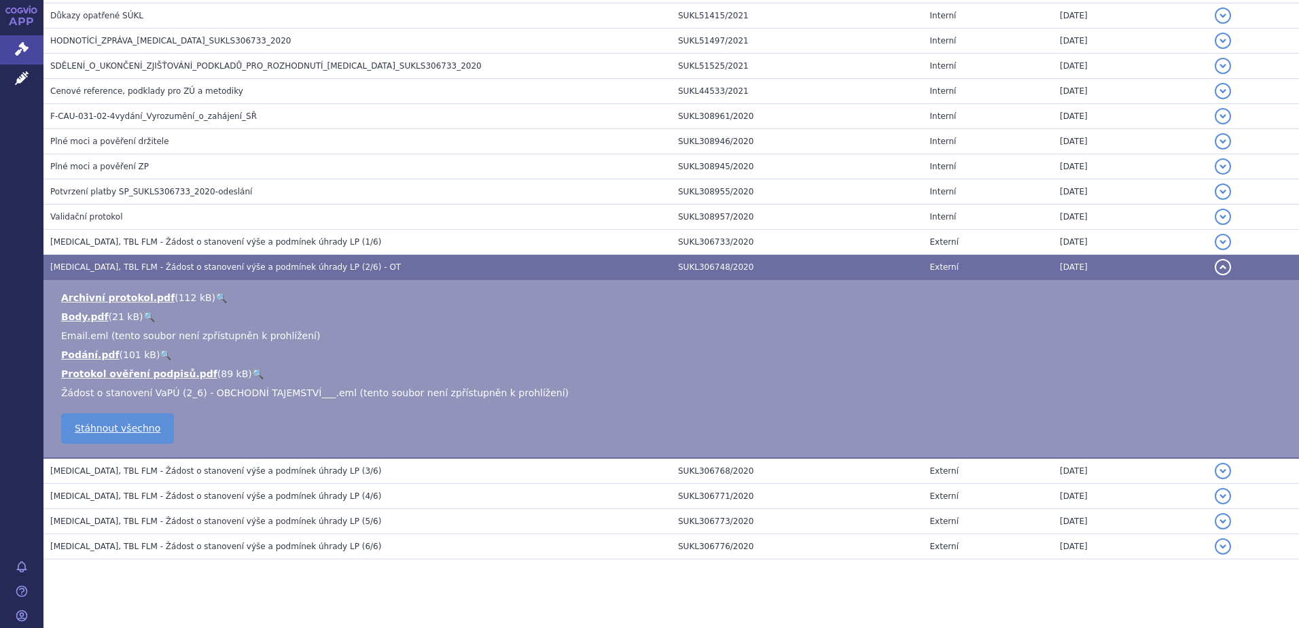
scroll to position [1164, 0]
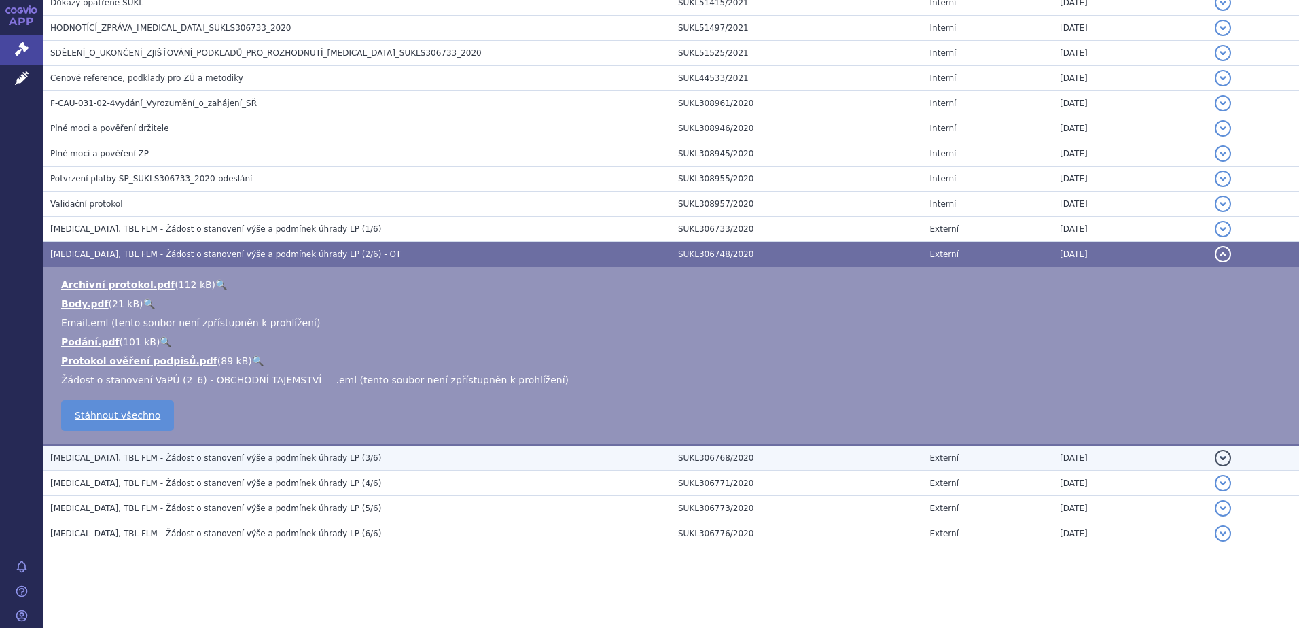
click at [341, 465] on h3 "CABOMETYX, TBL FLM - Žádost o stanovení výše a podmínek úhrady LP (3/6)" at bounding box center [360, 458] width 621 height 14
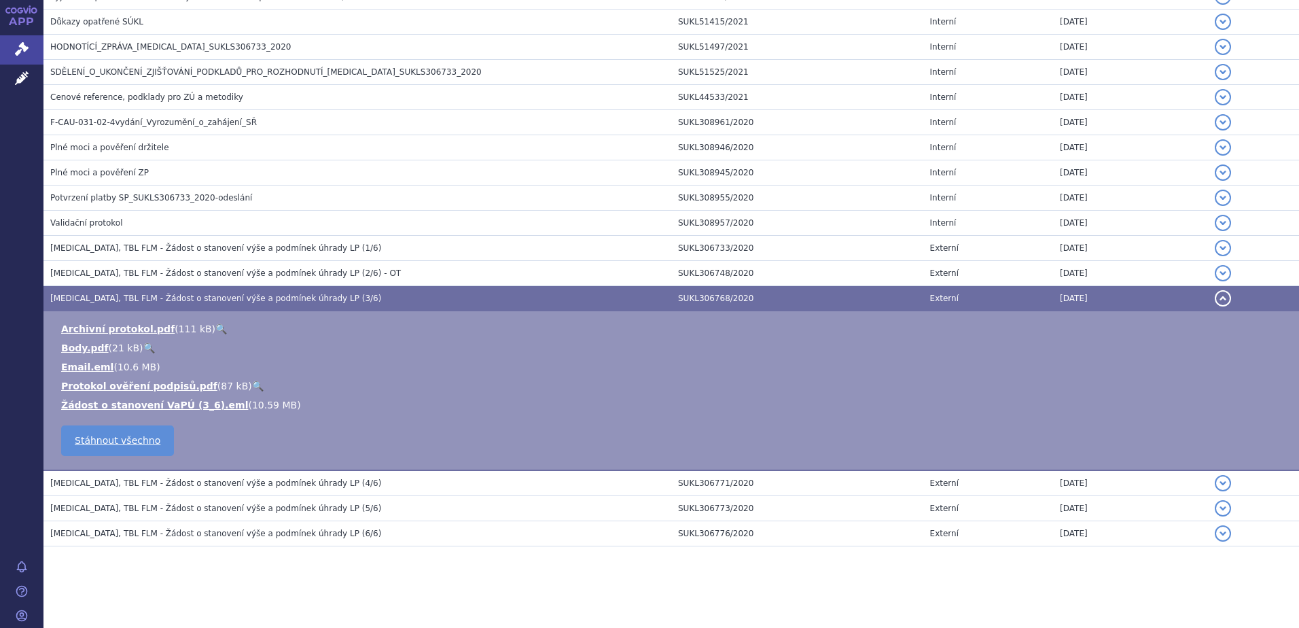
scroll to position [1145, 0]
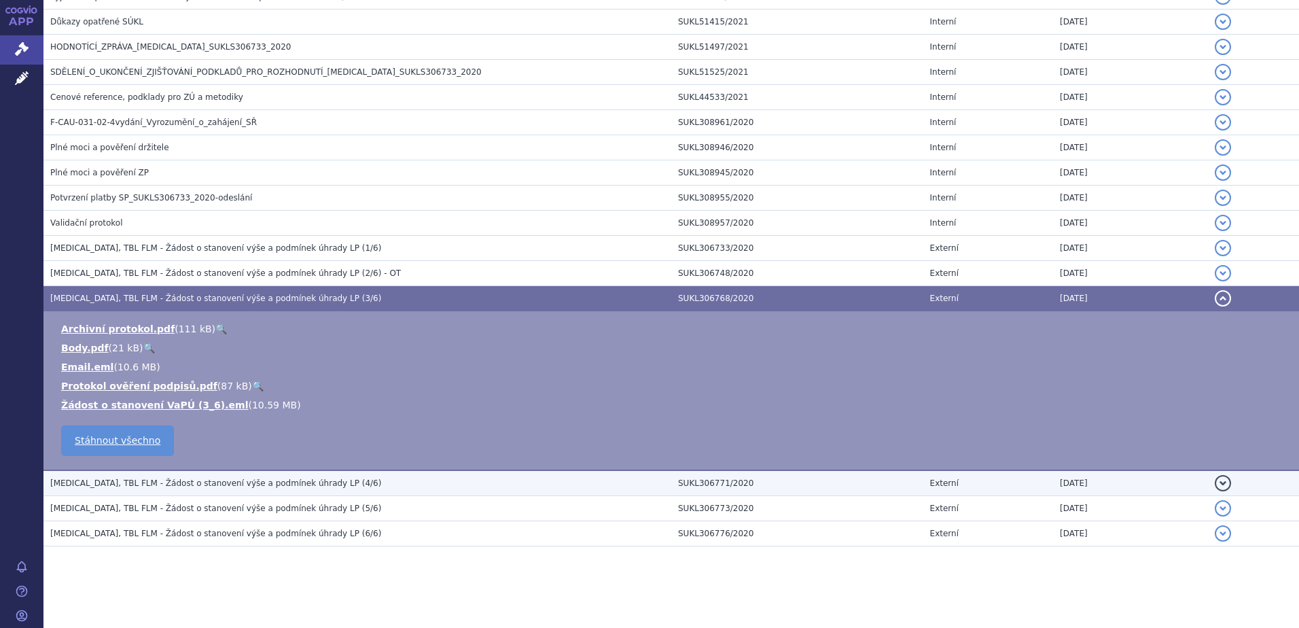
click at [344, 490] on td "CABOMETYX, TBL FLM - Žádost o stanovení výše a podmínek úhrady LP (4/6)" at bounding box center [357, 483] width 628 height 26
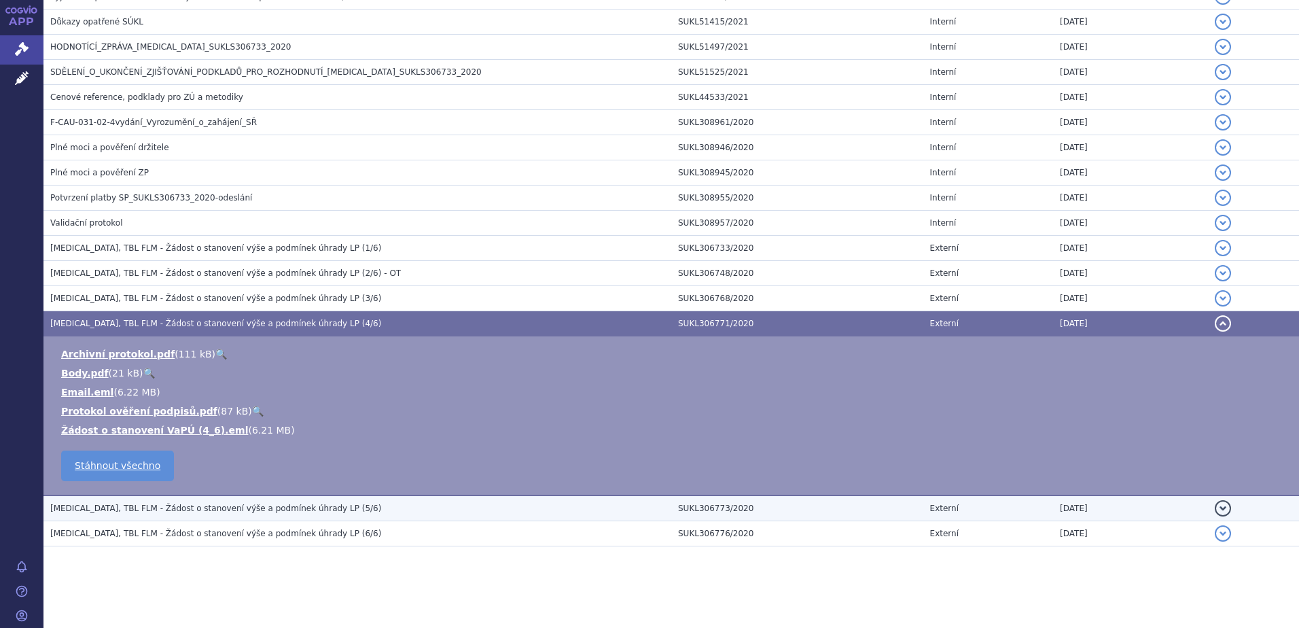
click at [342, 509] on h3 "CABOMETYX, TBL FLM - Žádost o stanovení výše a podmínek úhrady LP (5/6)" at bounding box center [360, 508] width 621 height 14
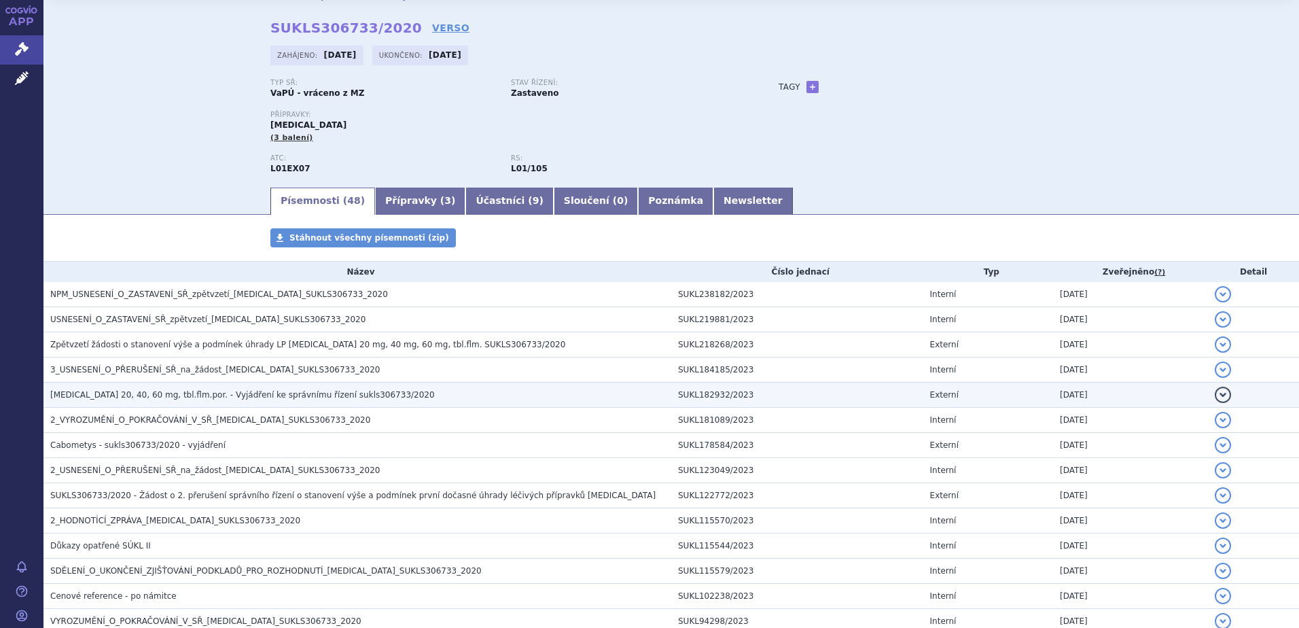
scroll to position [0, 0]
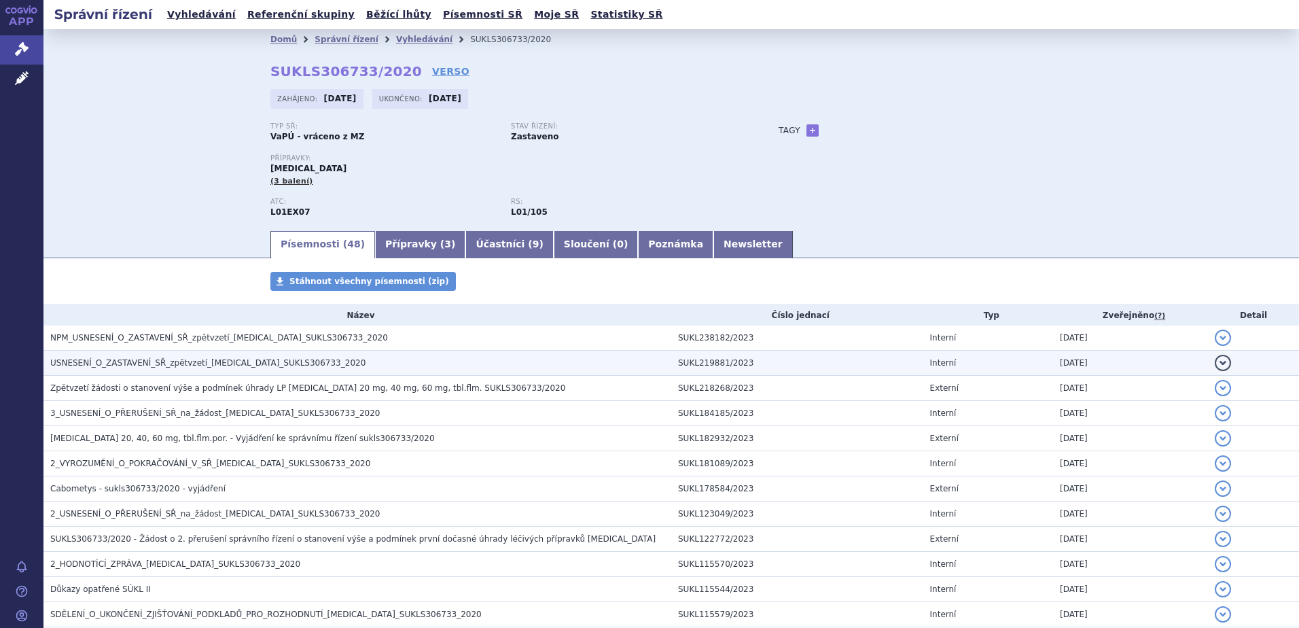
click at [191, 360] on span "USNESENÍ_O_ZASTAVENÍ_SŘ_zpětvzetí_CABOMETYX_SUKLS306733_2020" at bounding box center [207, 363] width 315 height 10
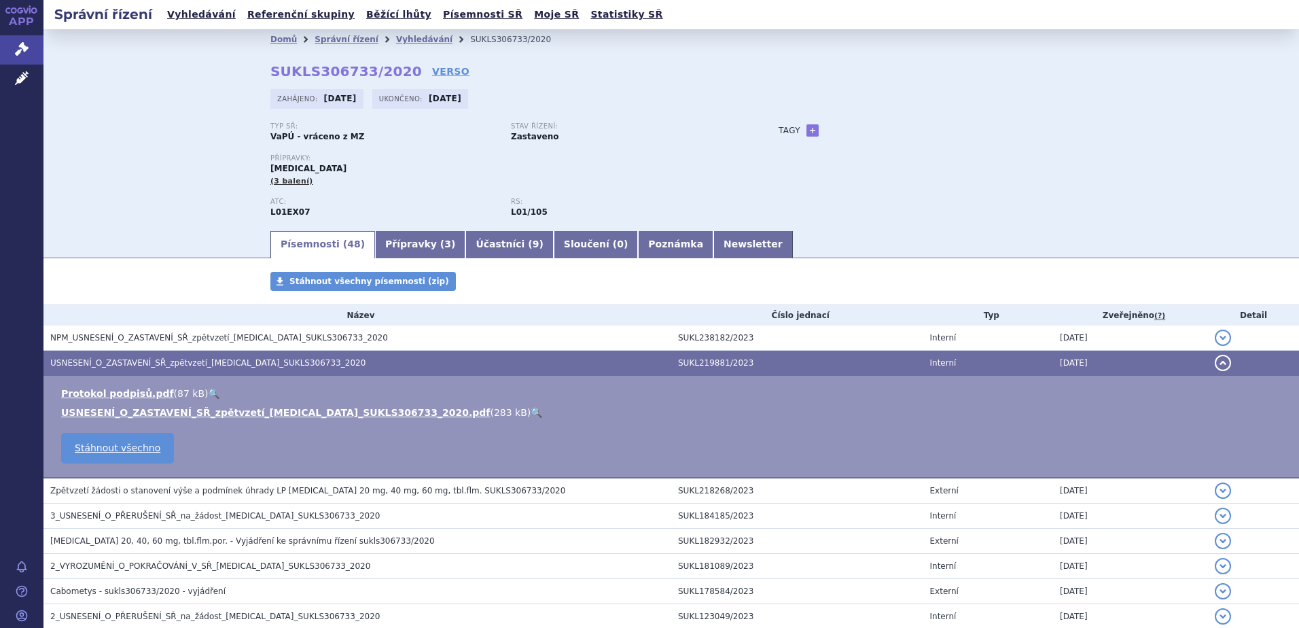
click at [164, 204] on div "Domů Správní řízení Vyhledávání SUKLS306733/2020 SUKLS306733/2020 VERSO Zahájen…" at bounding box center [670, 129] width 1255 height 200
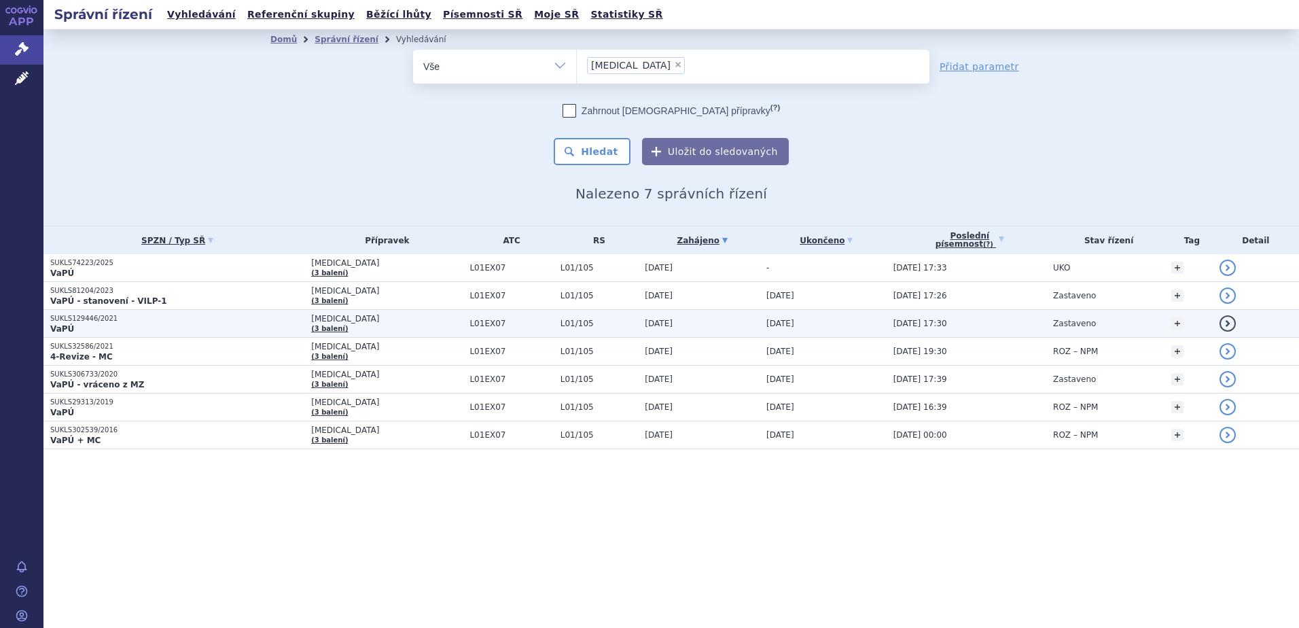
click at [416, 321] on span "[MEDICAL_DATA]" at bounding box center [386, 319] width 151 height 10
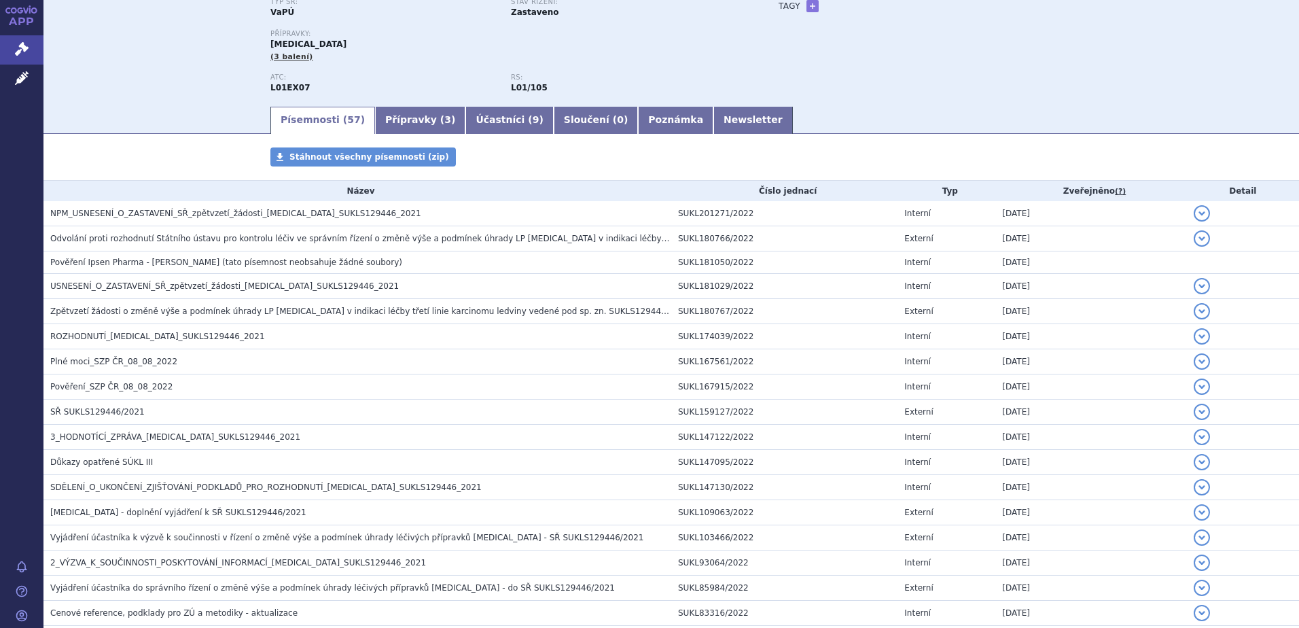
scroll to position [122, 0]
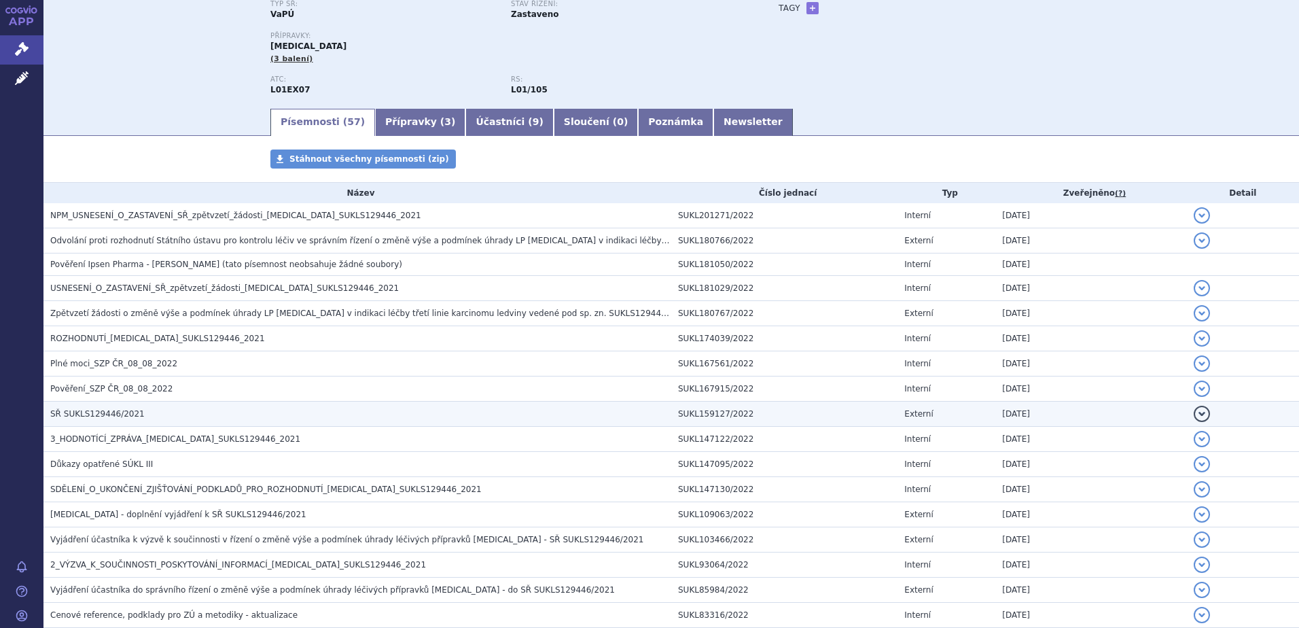
click at [136, 411] on h3 "SŘ SUKLS129446/2021" at bounding box center [360, 414] width 621 height 14
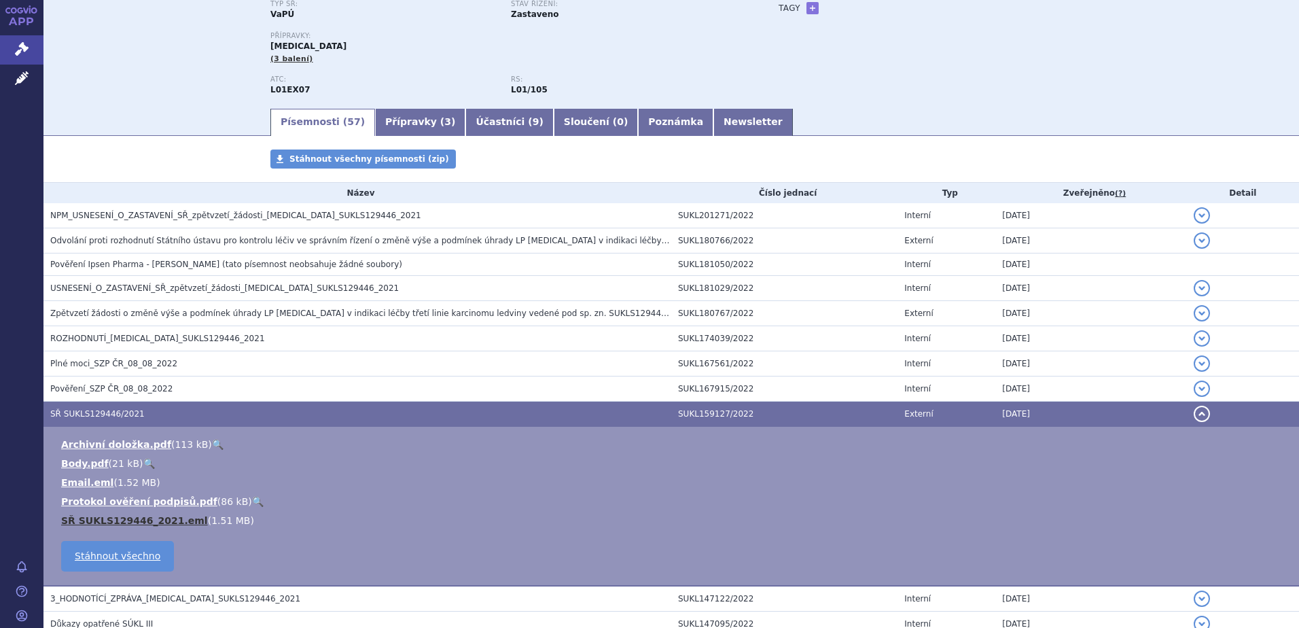
click at [120, 520] on link "SŘ SUKLS129446_2021.eml" at bounding box center [134, 520] width 147 height 11
click at [901, 85] on div "Typ SŘ: VaPÚ Stav řízení: Zastaveno Přípravky: CABOMETYX (3 balení) ATC: L01EX0…" at bounding box center [670, 53] width 801 height 107
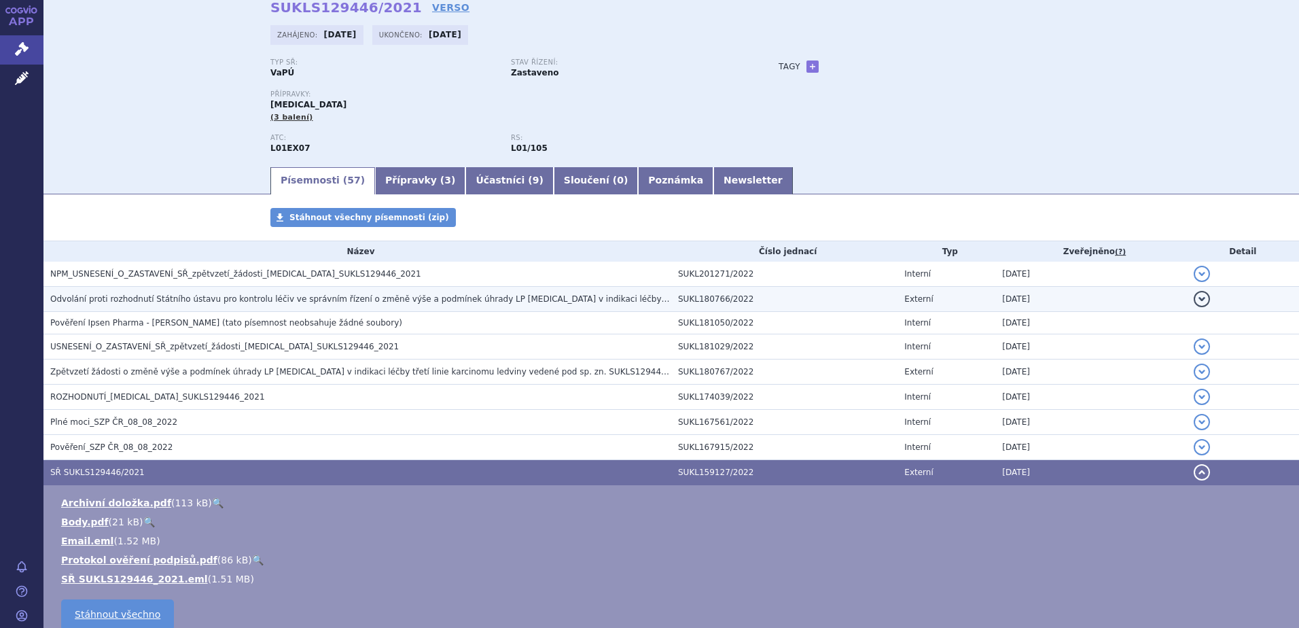
scroll to position [0, 0]
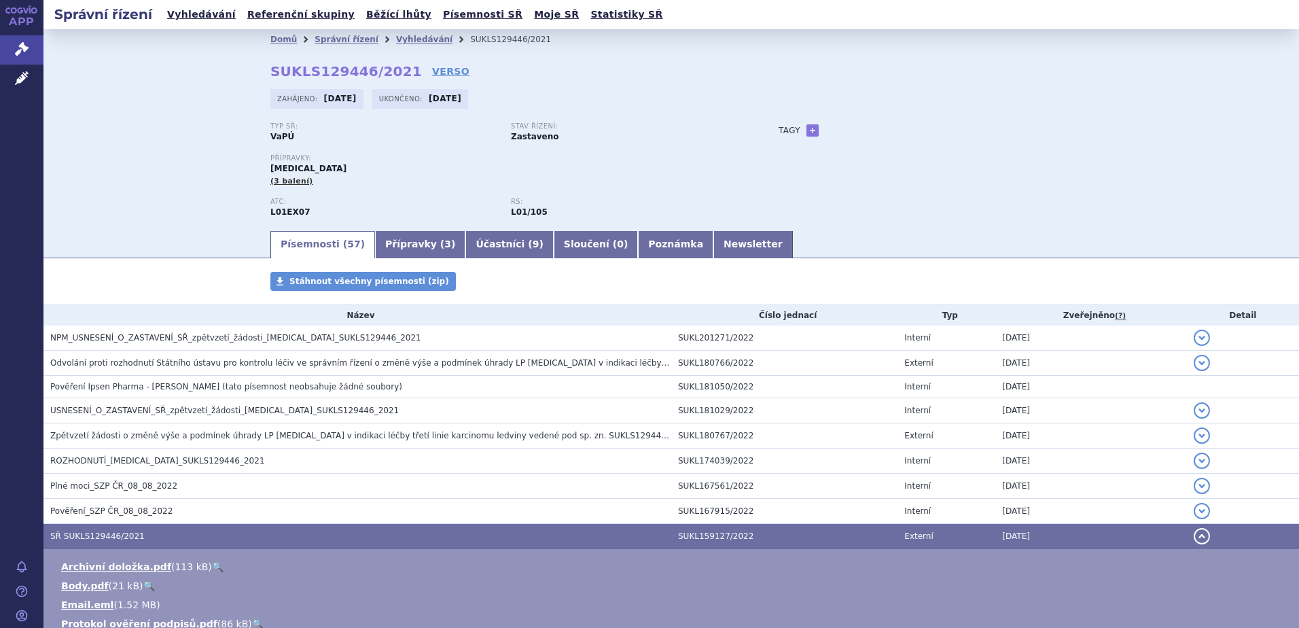
click at [120, 186] on div "Domů Správní řízení Vyhledávání SUKLS129446/2021 SUKLS129446/2021 VERSO Zahájen…" at bounding box center [670, 129] width 1255 height 200
click at [183, 174] on div "Domů Správní řízení Vyhledávání SUKLS129446/2021 SUKLS129446/2021 VERSO Zahájen…" at bounding box center [670, 129] width 1255 height 200
click at [69, 48] on span "Správní řízení" at bounding box center [89, 49] width 92 height 29
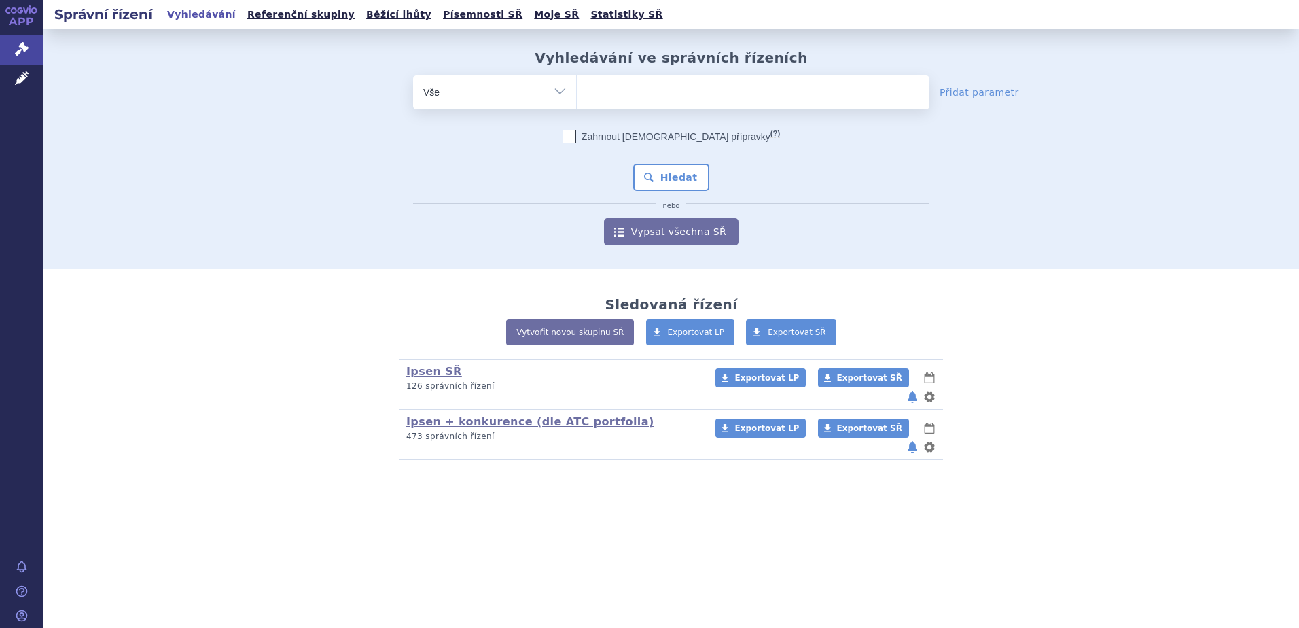
click at [669, 103] on ul at bounding box center [753, 89] width 352 height 29
click at [577, 103] on select at bounding box center [576, 92] width 1 height 34
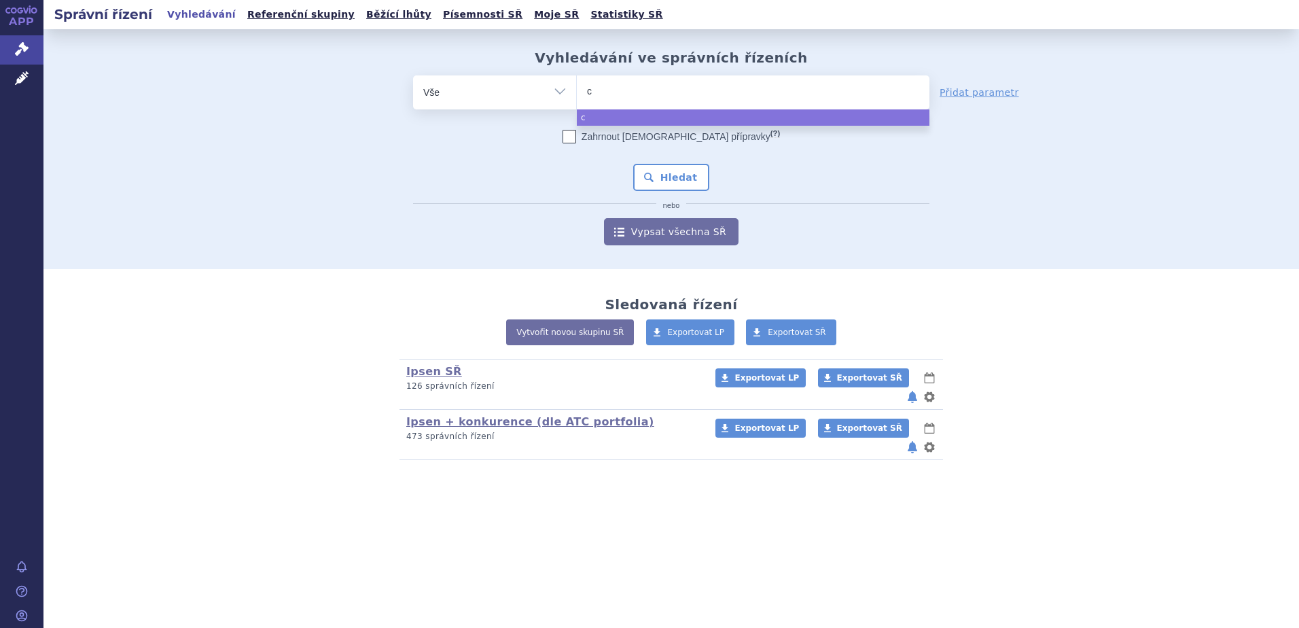
type input "ca"
type input "cabo"
type input "cabomet"
type input "cabomety"
type input "cabometyx"
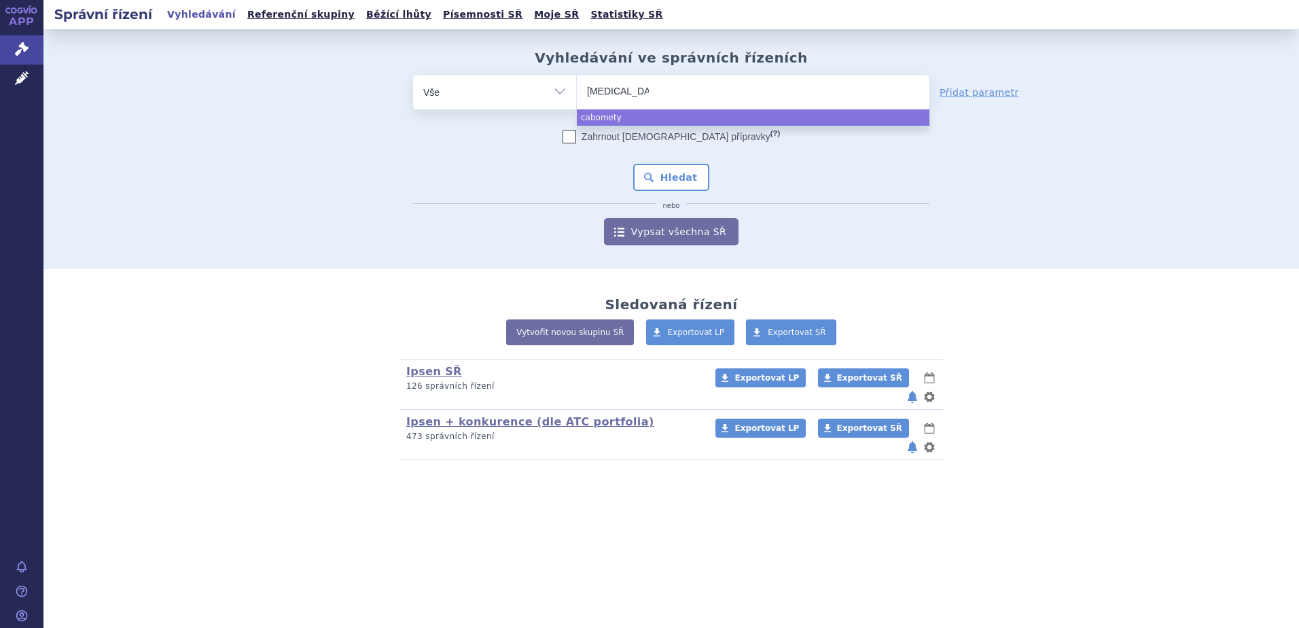
select select "cabometyx"
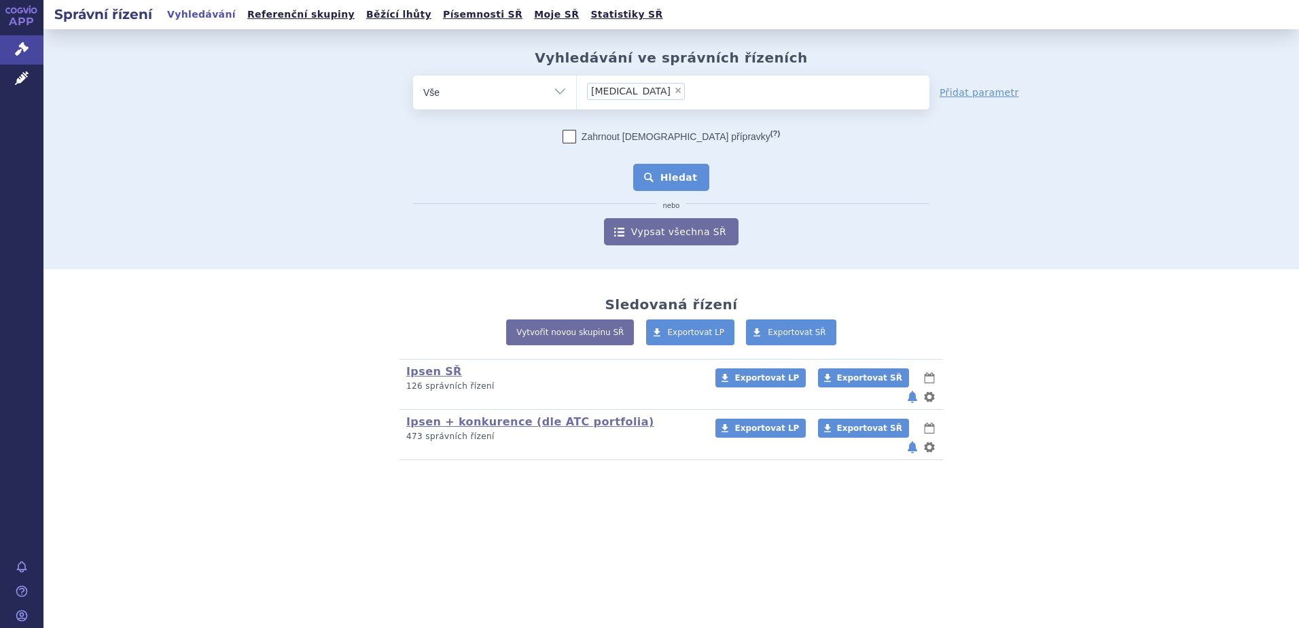
click at [686, 189] on button "Hledat" at bounding box center [671, 177] width 77 height 27
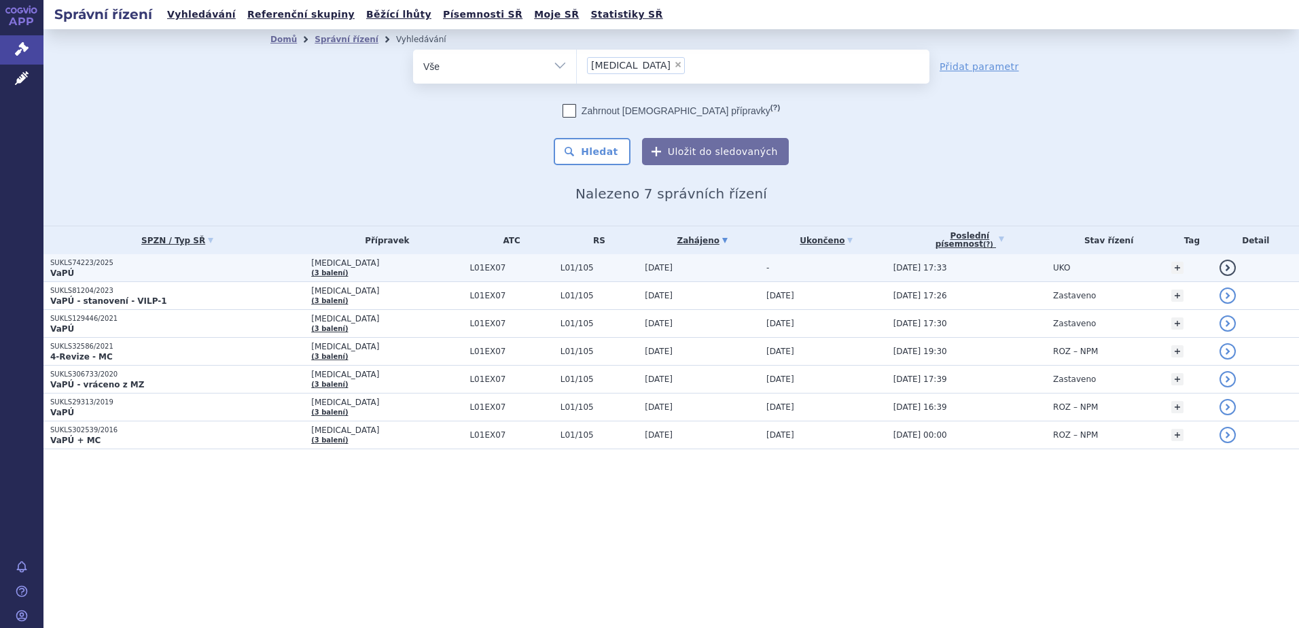
click at [554, 273] on td "L01/105" at bounding box center [596, 268] width 85 height 28
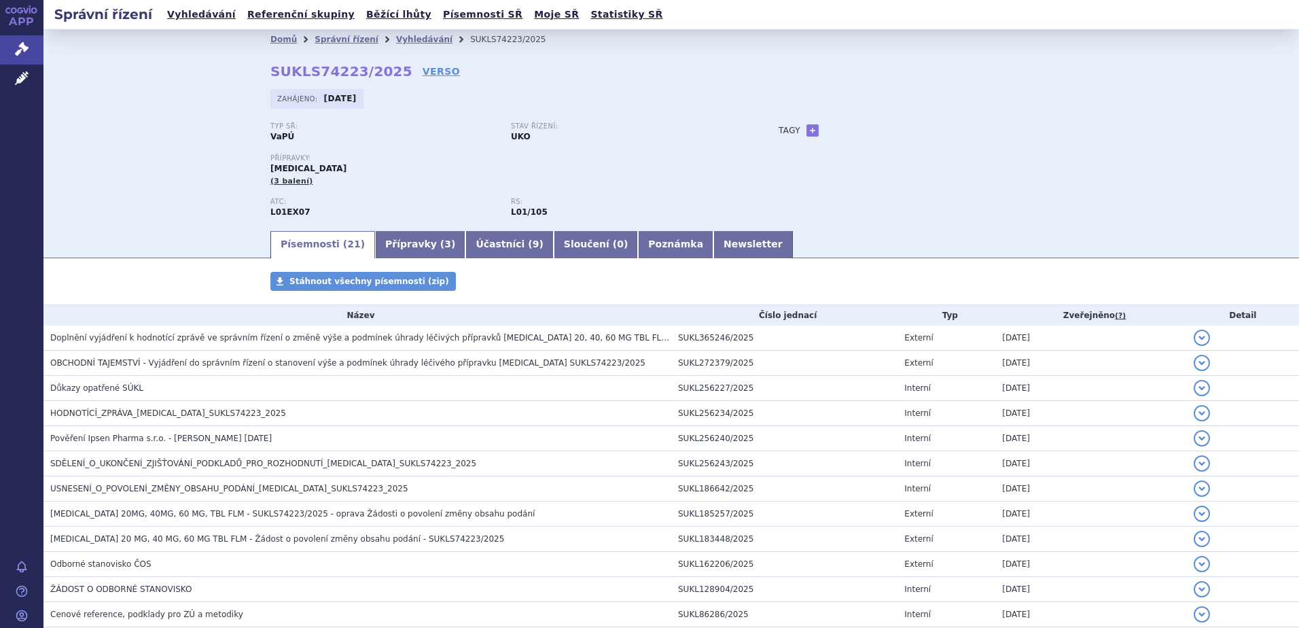
click at [126, 160] on div "Domů Správní řízení Vyhledávání SUKLS74223/2025 SUKLS74223/2025 VERSO Zahájeno:…" at bounding box center [670, 129] width 1255 height 200
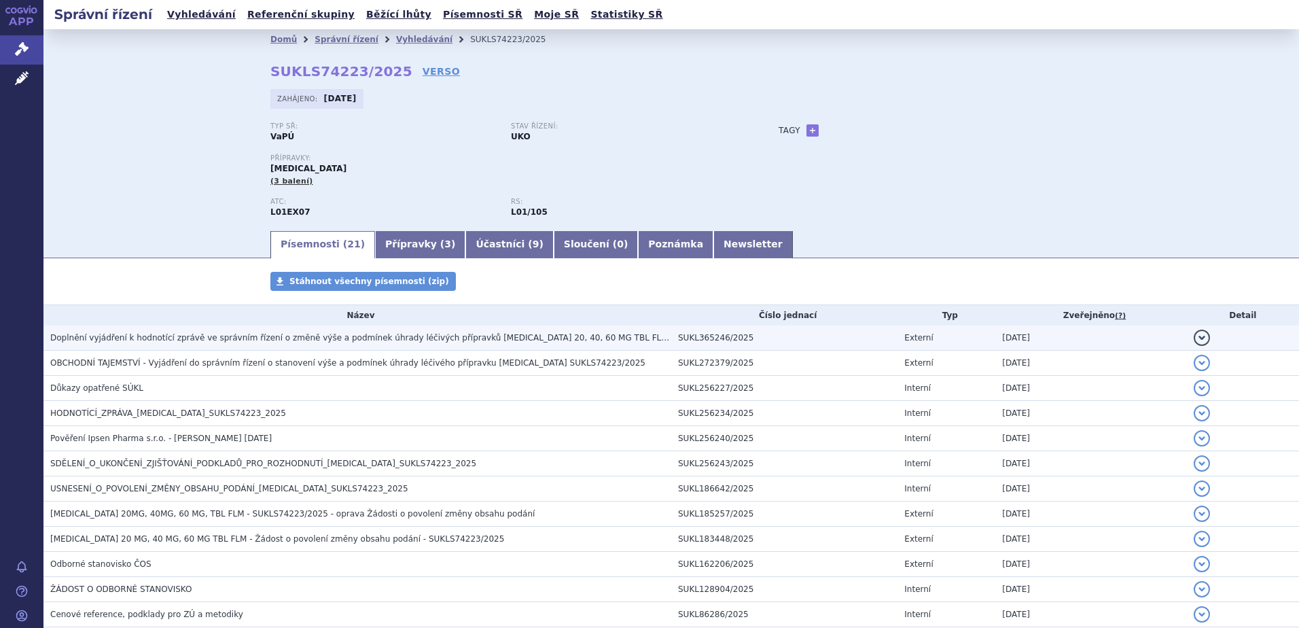
click at [238, 340] on span "Doplnění vyjádření k hodnotící zprávě ve správním řízení o změně výše a podmíne…" at bounding box center [451, 338] width 802 height 10
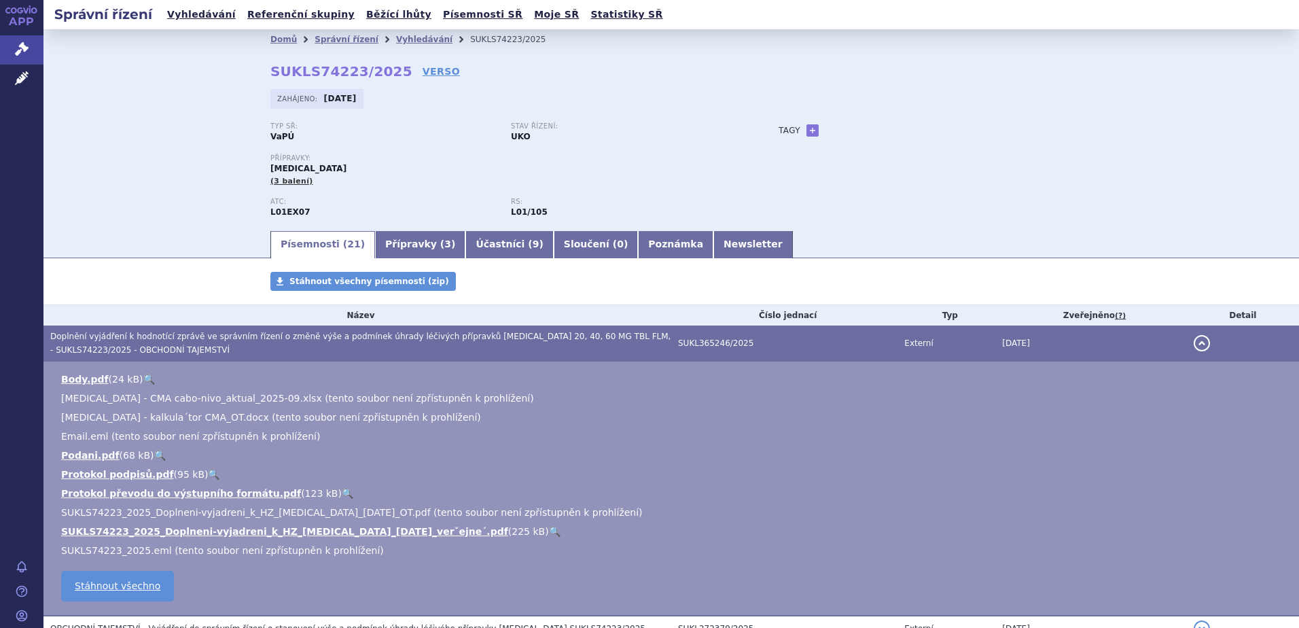
click at [113, 193] on div "Domů Správní řízení Vyhledávání SUKLS74223/2025 SUKLS74223/2025 VERSO Zahájeno:…" at bounding box center [670, 129] width 1255 height 200
click at [54, 48] on span "Správní řízení" at bounding box center [89, 49] width 92 height 29
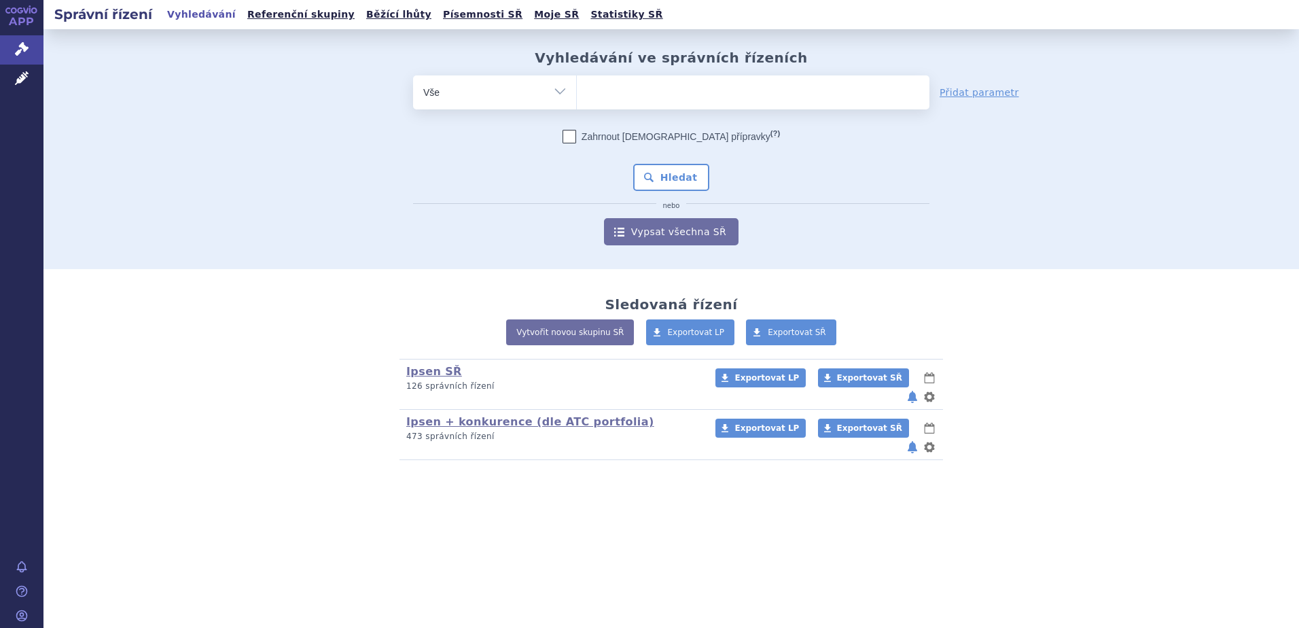
click at [196, 450] on div "Sledovaná řízení Vytvořit novou skupinu SŘ Exportovat LP Exportovat SŘ Ipsen SŘ…" at bounding box center [670, 378] width 1255 height 218
